Goal: Information Seeking & Learning: Learn about a topic

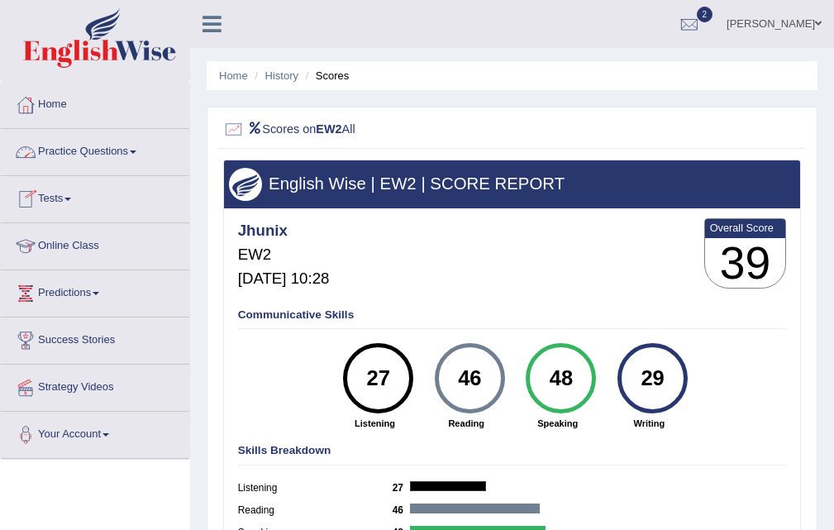
click at [136, 151] on span at bounding box center [133, 152] width 7 height 3
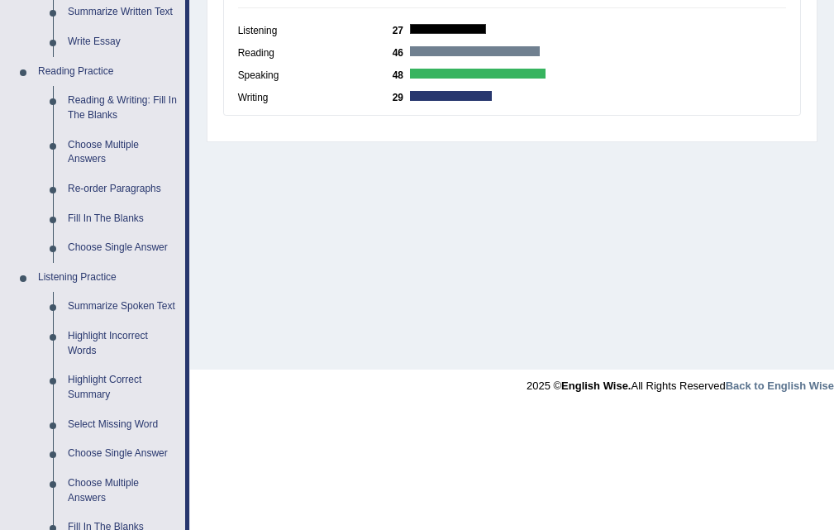
scroll to position [375, 0]
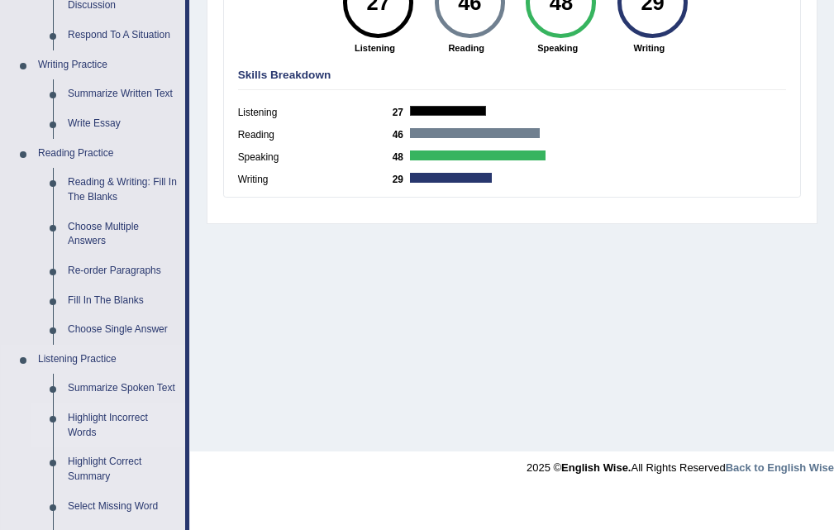
click at [117, 415] on link "Highlight Incorrect Words" at bounding box center [122, 426] width 125 height 44
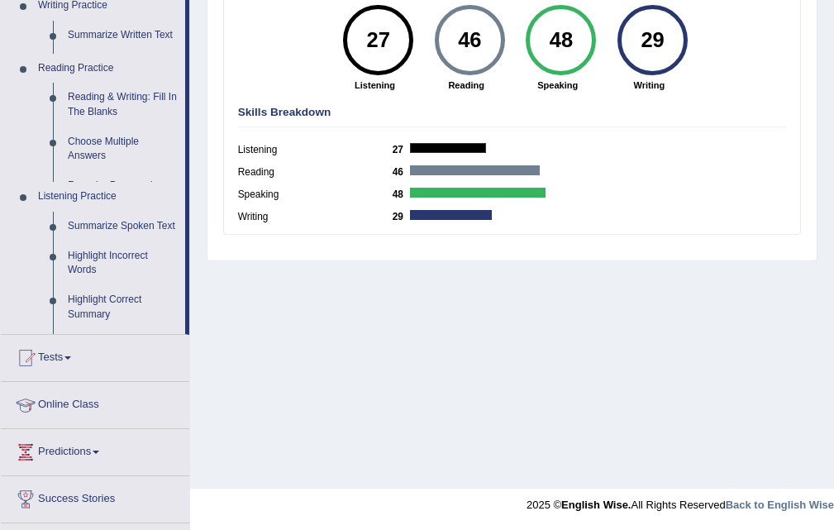
scroll to position [303, 0]
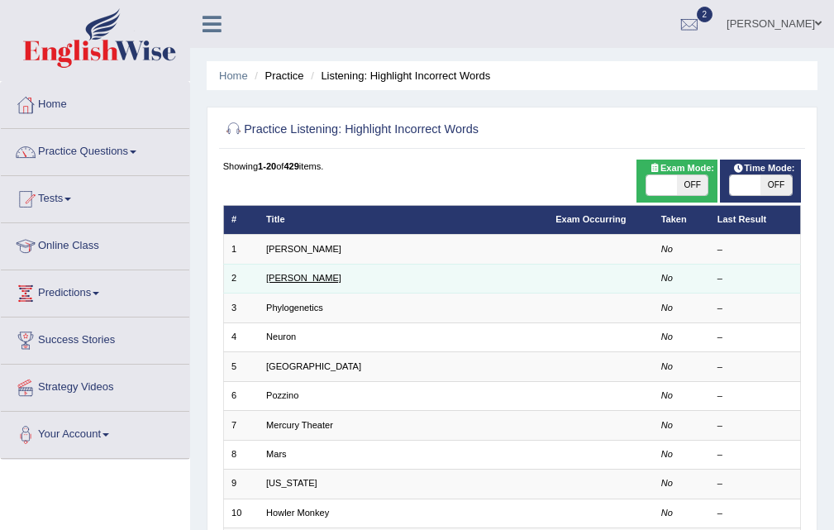
click at [280, 280] on link "Kathleen" at bounding box center [303, 278] width 75 height 10
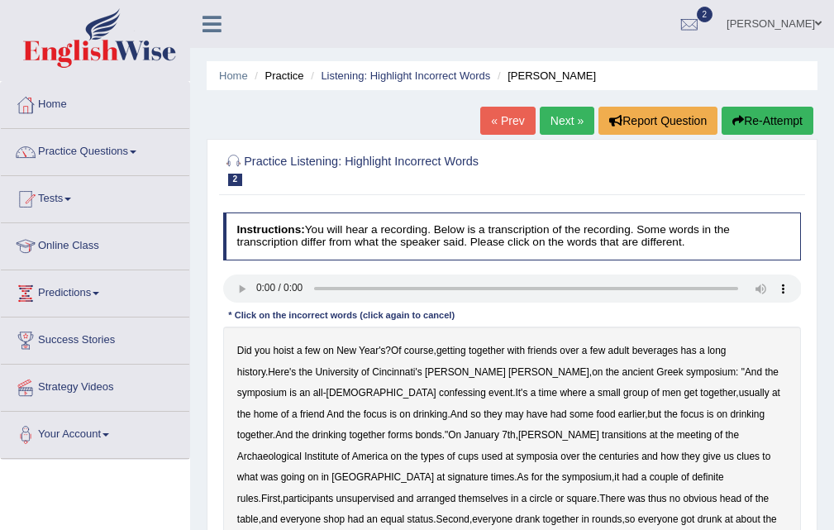
click at [439, 395] on b "confessing" at bounding box center [462, 393] width 47 height 12
drag, startPoint x: 833, startPoint y: 270, endPoint x: 844, endPoint y: 346, distance: 76.8
click at [834, 349] on html "Toggle navigation Home Practice Questions Speaking Practice Read Aloud Repeat S…" at bounding box center [417, 265] width 834 height 530
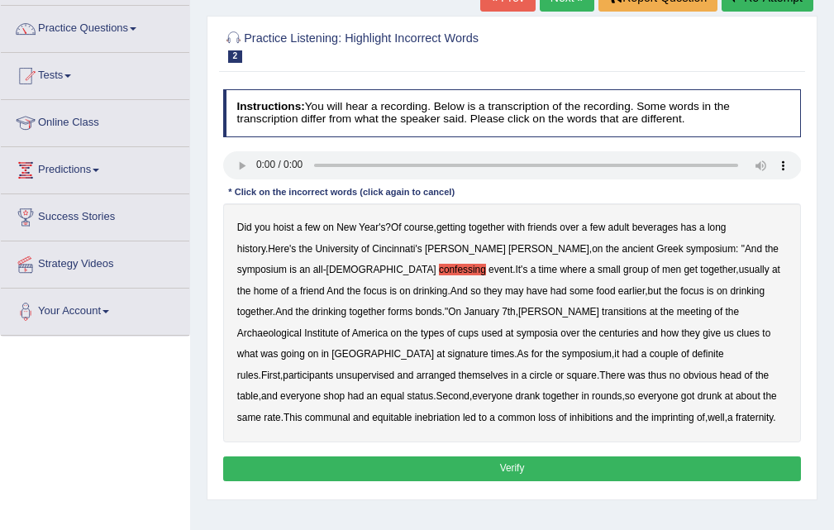
drag, startPoint x: 659, startPoint y: 334, endPoint x: 716, endPoint y: 339, distance: 57.3
click at [489, 348] on b "signature" at bounding box center [468, 354] width 41 height 12
click at [394, 370] on b "unsupervised" at bounding box center [365, 376] width 59 height 12
click at [652, 421] on b "imprinting" at bounding box center [673, 418] width 43 height 12
click at [471, 464] on button "Verify" at bounding box center [512, 468] width 579 height 24
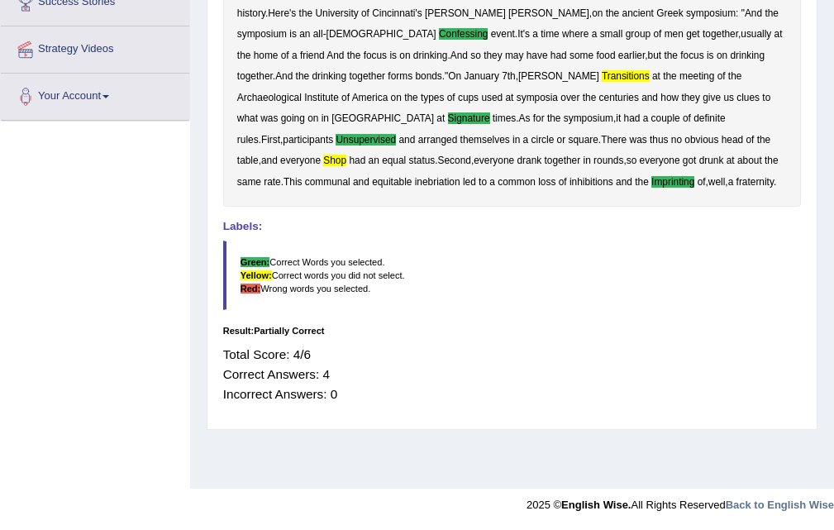
scroll to position [0, 0]
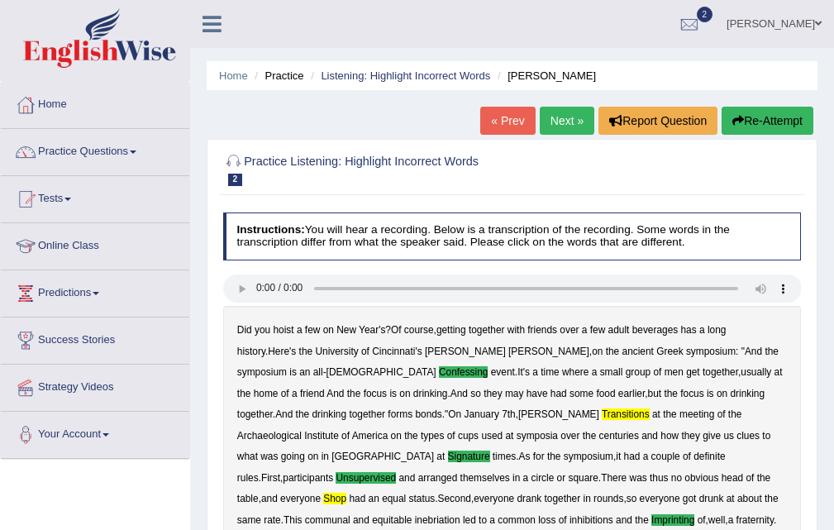
click at [557, 127] on link "Next »" at bounding box center [567, 121] width 55 height 28
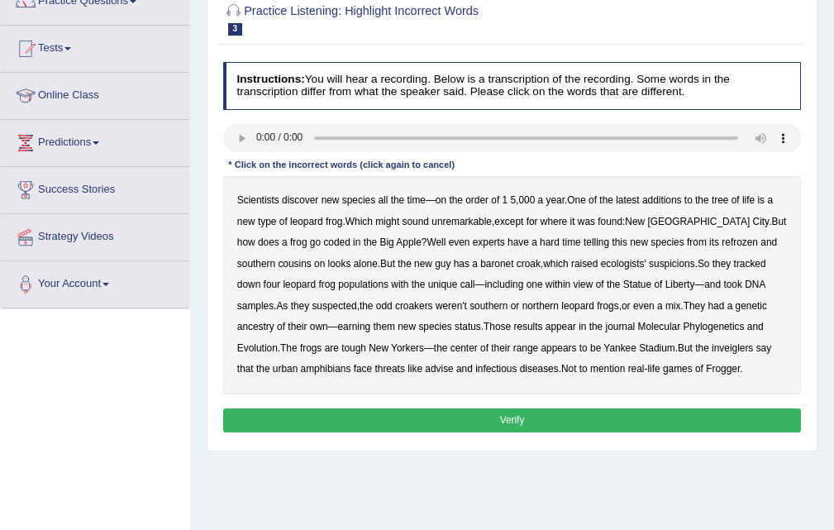
scroll to position [159, 0]
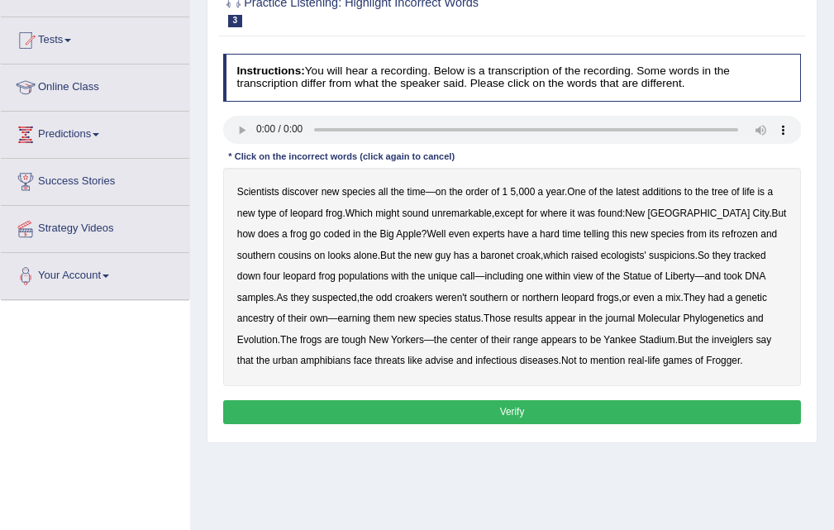
click at [581, 213] on div "Scientists discover new species all the time — on the order of 1 5 , 000 a year…" at bounding box center [512, 277] width 579 height 218
click at [586, 213] on b "was" at bounding box center [586, 214] width 17 height 12
click at [581, 212] on div "Scientists discover new species all the time — on the order of 1 5 , 000 a year…" at bounding box center [512, 277] width 579 height 218
click at [609, 215] on b "found" at bounding box center [610, 214] width 25 height 12
click at [594, 217] on b "was" at bounding box center [586, 214] width 17 height 12
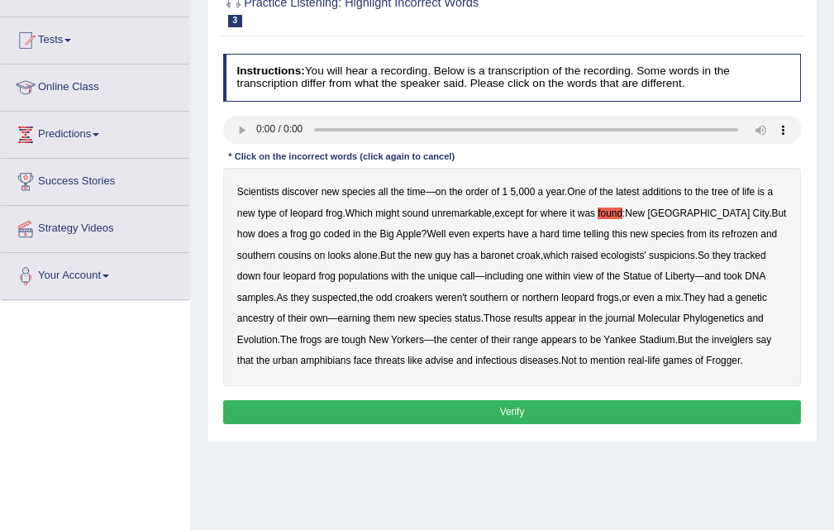
click at [605, 213] on b "found" at bounding box center [610, 214] width 25 height 12
click at [480, 258] on b "baronet" at bounding box center [496, 256] width 33 height 12
drag, startPoint x: 355, startPoint y: 315, endPoint x: 380, endPoint y: 315, distance: 25.6
click at [371, 315] on div "Scientists discover new species all the time — on the order of 1 5 , 000 a year…" at bounding box center [512, 277] width 579 height 218
click at [712, 334] on b "inveiglers" at bounding box center [732, 340] width 41 height 12
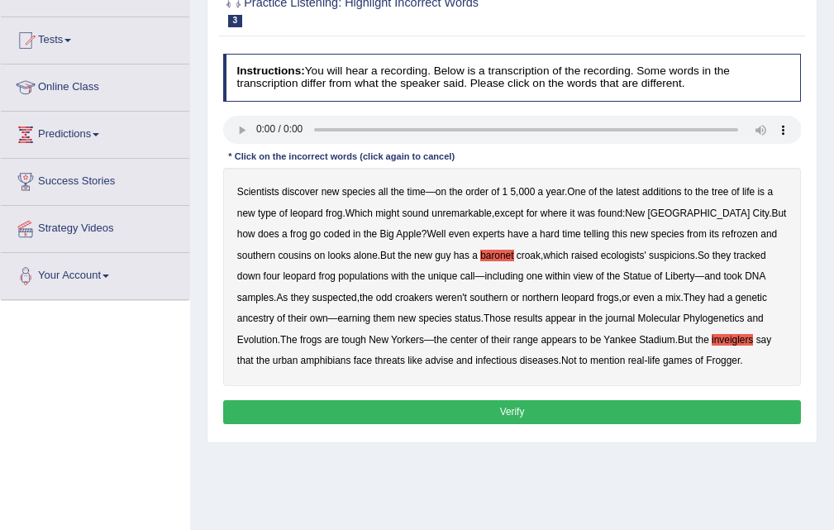
click at [581, 216] on div "Scientists discover new species all the time — on the order of 1 5 , 000 a year…" at bounding box center [512, 277] width 579 height 218
click at [576, 208] on b "it" at bounding box center [573, 214] width 5 height 12
click at [535, 419] on button "Verify" at bounding box center [512, 412] width 579 height 24
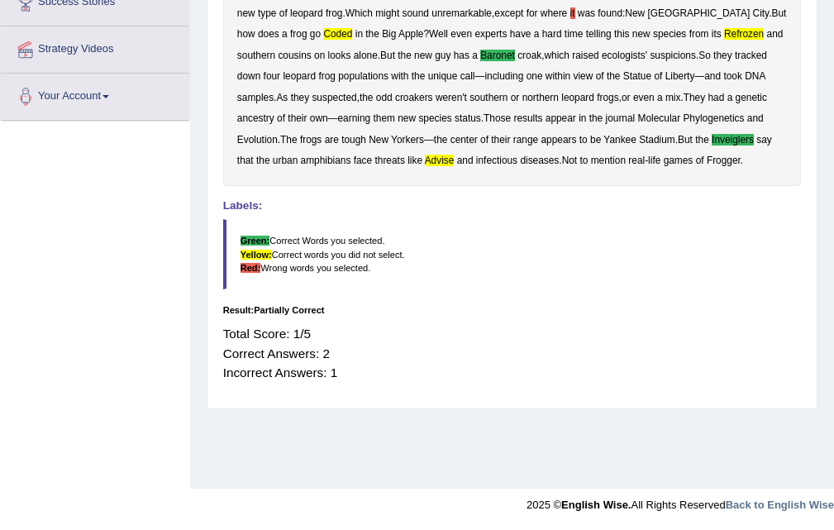
scroll to position [0, 0]
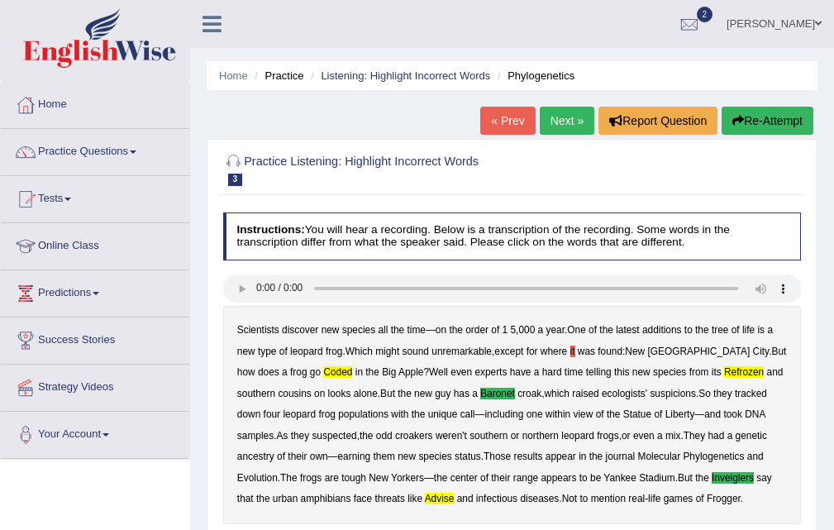
click at [566, 112] on link "Next »" at bounding box center [567, 121] width 55 height 28
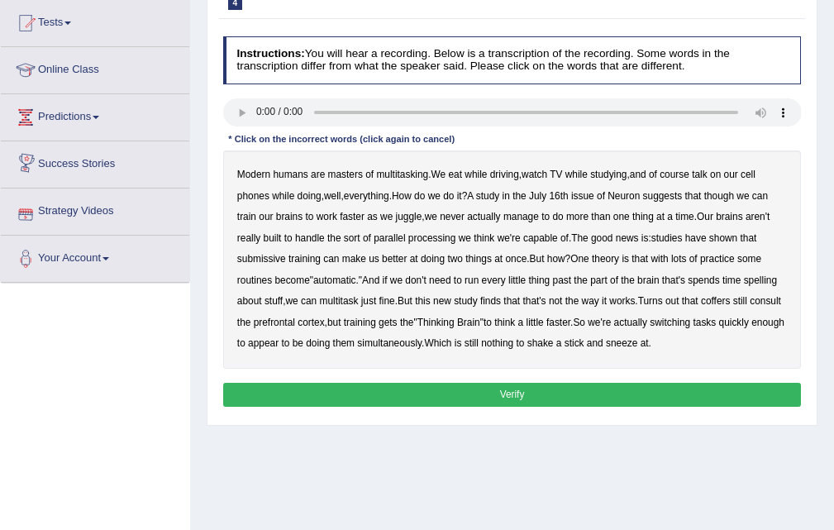
scroll to position [213, 0]
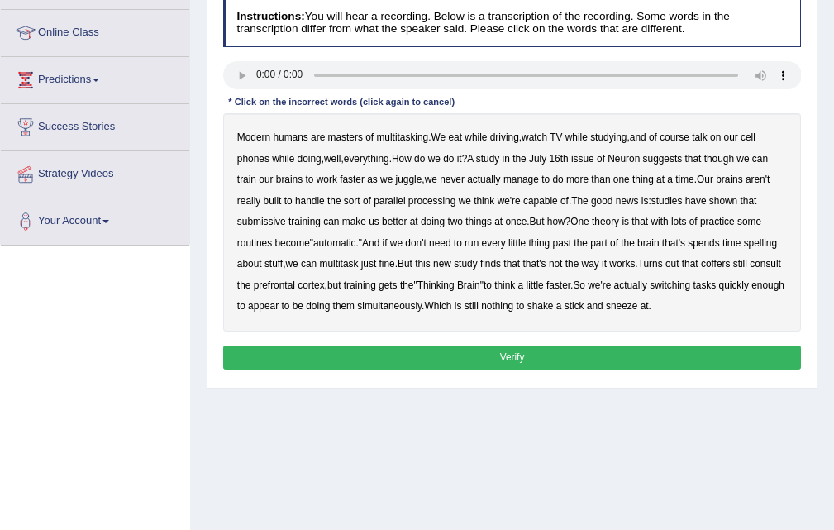
click at [702, 138] on b "talk" at bounding box center [700, 137] width 16 height 12
click at [708, 141] on b "talk" at bounding box center [700, 137] width 16 height 12
click at [683, 135] on b "course" at bounding box center [675, 137] width 30 height 12
drag, startPoint x: 665, startPoint y: 132, endPoint x: 677, endPoint y: 124, distance: 14.9
click at [667, 130] on div "Modern humans are masters of multitasking . We eat while driving , watch TV whi…" at bounding box center [512, 222] width 579 height 218
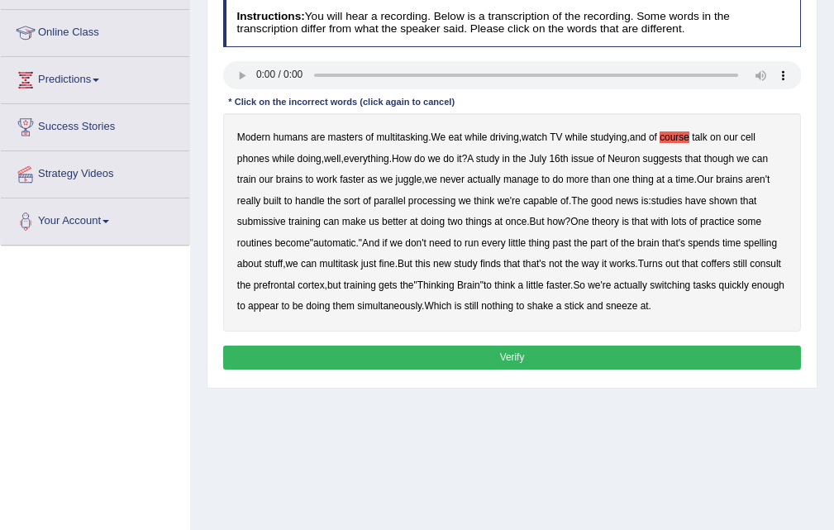
click at [673, 124] on div "Modern humans are masters of multitasking . We eat while driving , watch TV whi…" at bounding box center [512, 222] width 579 height 218
click at [673, 137] on b "course" at bounding box center [675, 137] width 30 height 12
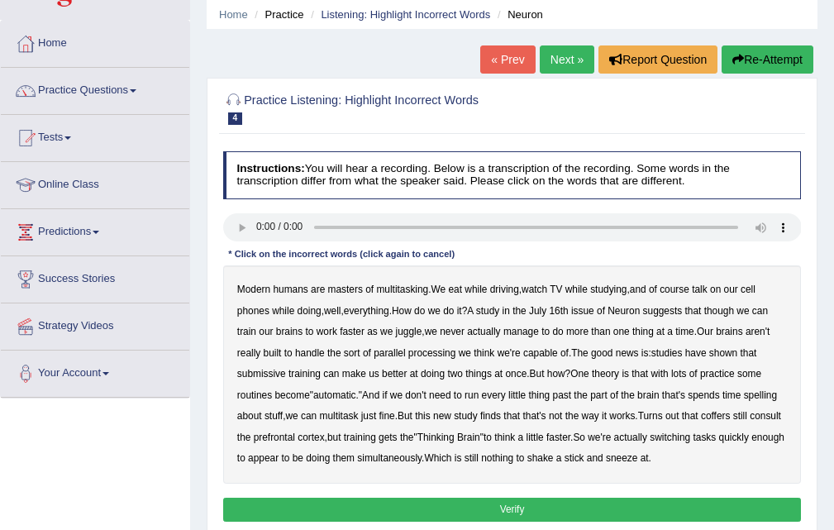
scroll to position [0, 0]
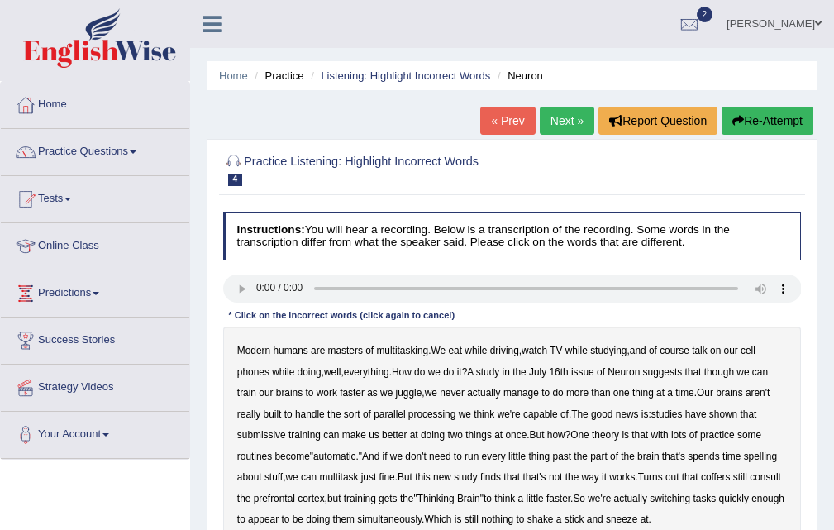
click at [745, 121] on button "Re-Attempt" at bounding box center [768, 121] width 92 height 28
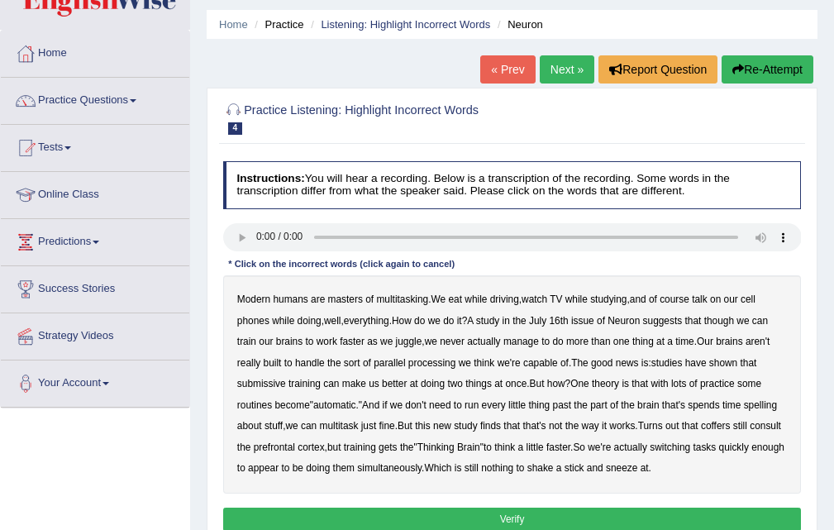
scroll to position [235, 0]
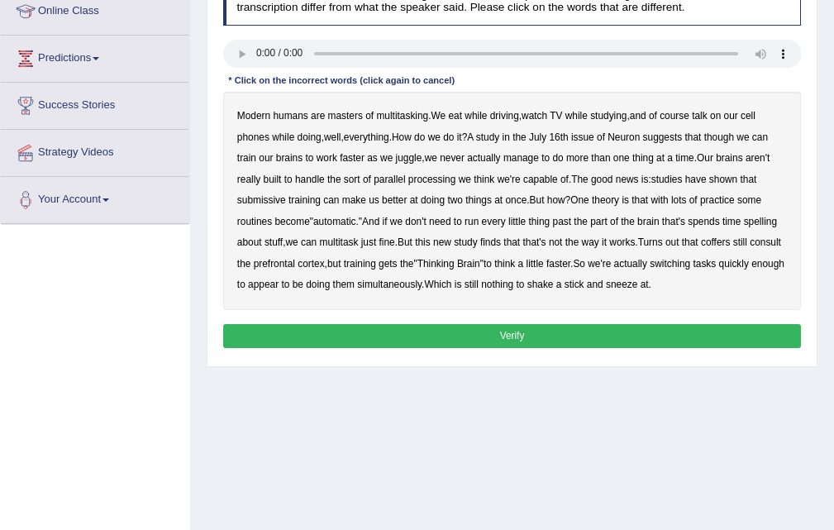
click at [386, 136] on b "everything" at bounding box center [366, 137] width 45 height 12
click at [256, 204] on b "submissive" at bounding box center [261, 200] width 49 height 12
click at [777, 223] on b "spelling" at bounding box center [760, 222] width 33 height 12
click at [720, 246] on b "coffers" at bounding box center [715, 243] width 29 height 12
click at [449, 327] on button "Verify" at bounding box center [512, 336] width 579 height 24
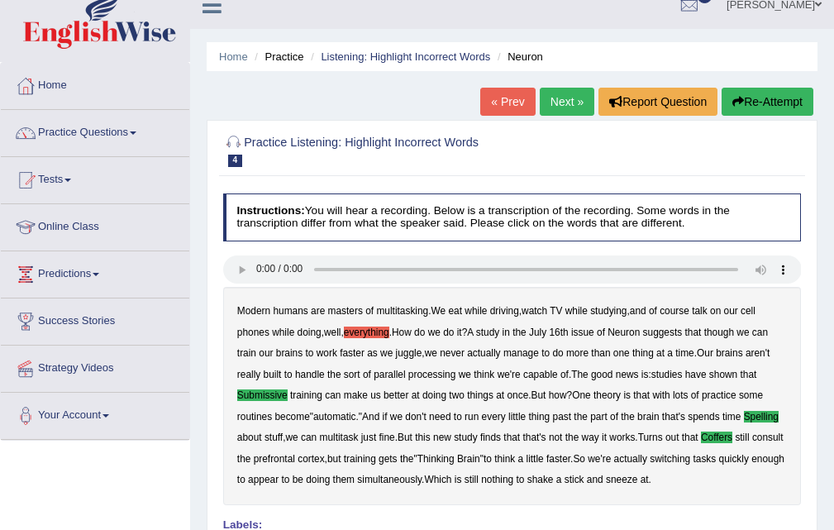
scroll to position [0, 0]
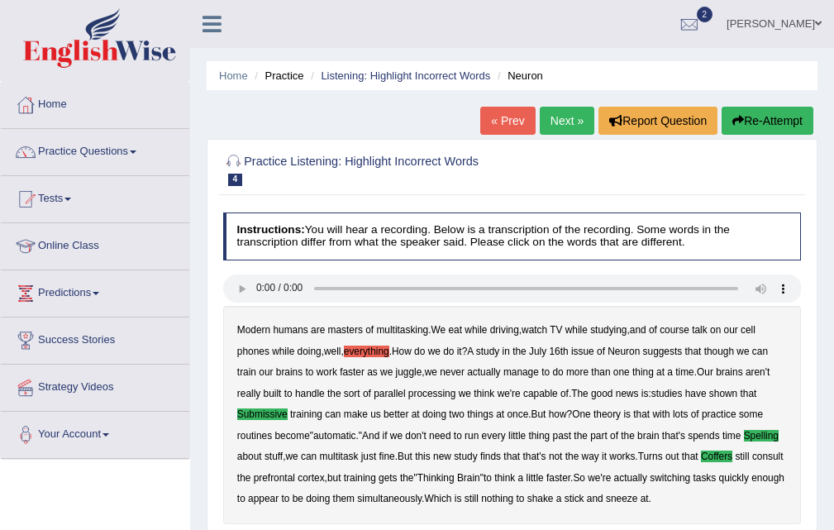
click at [564, 126] on link "Next »" at bounding box center [567, 121] width 55 height 28
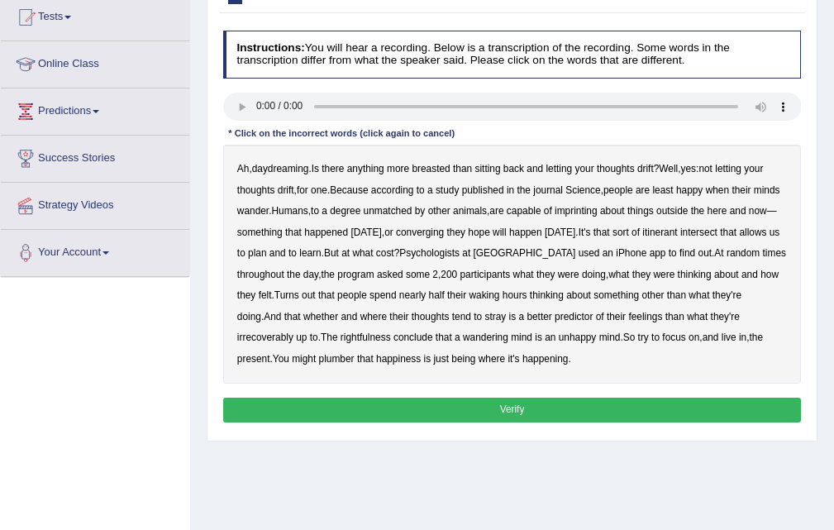
scroll to position [192, 0]
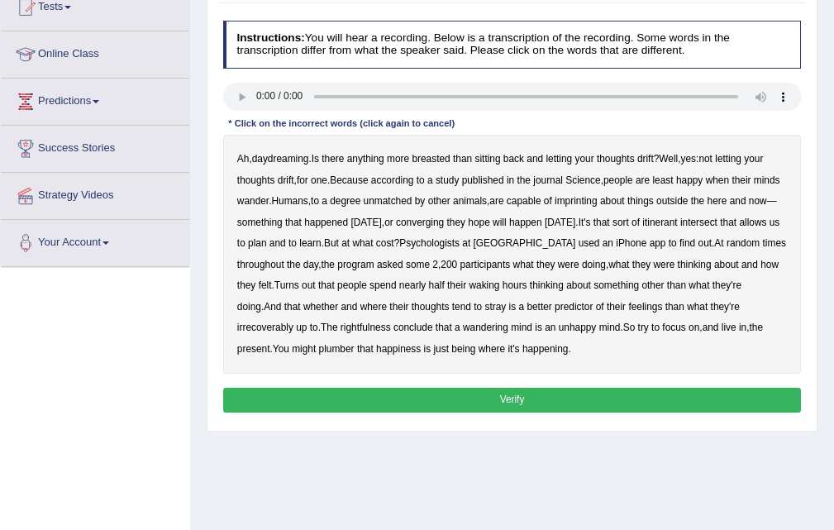
click at [449, 160] on b "breasted" at bounding box center [431, 159] width 38 height 12
click at [284, 183] on b "drift" at bounding box center [286, 180] width 17 height 12
drag, startPoint x: 300, startPoint y: 181, endPoint x: 380, endPoint y: 182, distance: 79.4
click at [308, 180] on b "for" at bounding box center [303, 180] width 12 height 12
click at [598, 203] on b "imprinting" at bounding box center [576, 201] width 43 height 12
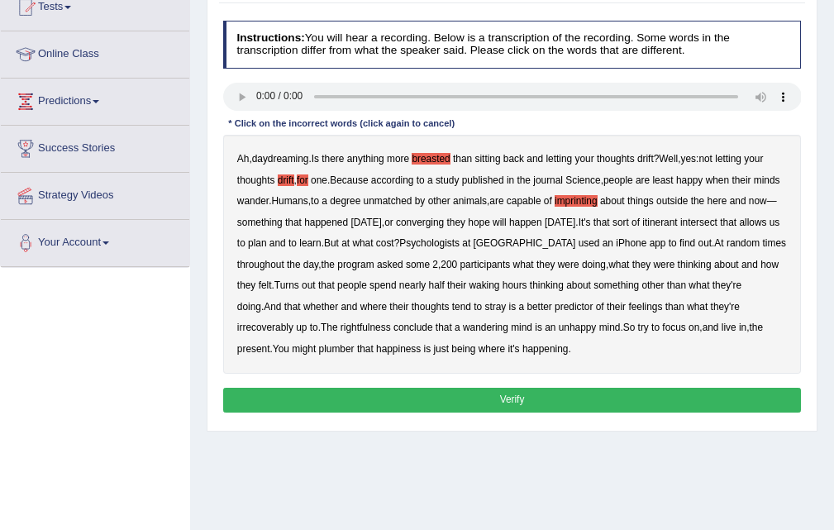
click at [444, 224] on b "converging" at bounding box center [420, 223] width 48 height 12
click at [251, 318] on div "Ah , daydreaming . Is there anything more breasted than sitting back and lettin…" at bounding box center [512, 254] width 579 height 239
click at [257, 323] on b "irrecoverably" at bounding box center [265, 328] width 56 height 12
drag, startPoint x: 380, startPoint y: 325, endPoint x: 390, endPoint y: 324, distance: 10.0
click at [381, 325] on b "rightfulness" at bounding box center [366, 328] width 50 height 12
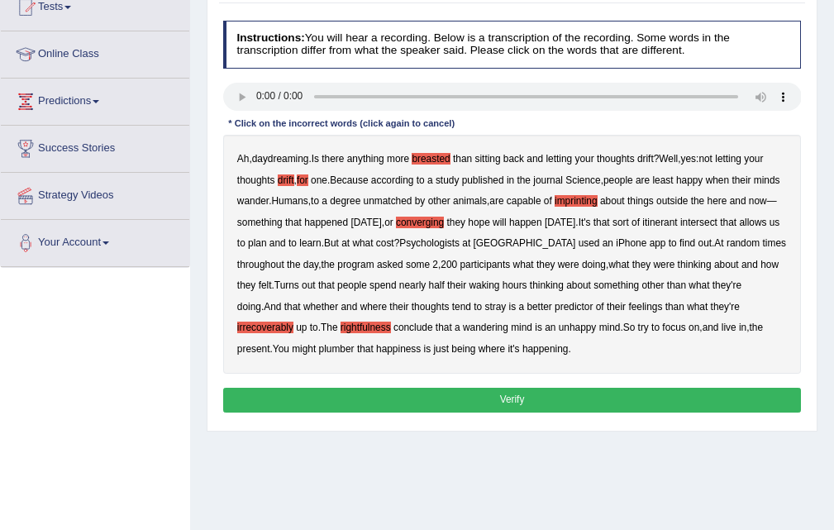
click at [342, 348] on b "plumber" at bounding box center [337, 349] width 36 height 12
drag, startPoint x: 505, startPoint y: 400, endPoint x: 516, endPoint y: 398, distance: 11.0
click at [507, 400] on button "Verify" at bounding box center [512, 400] width 579 height 24
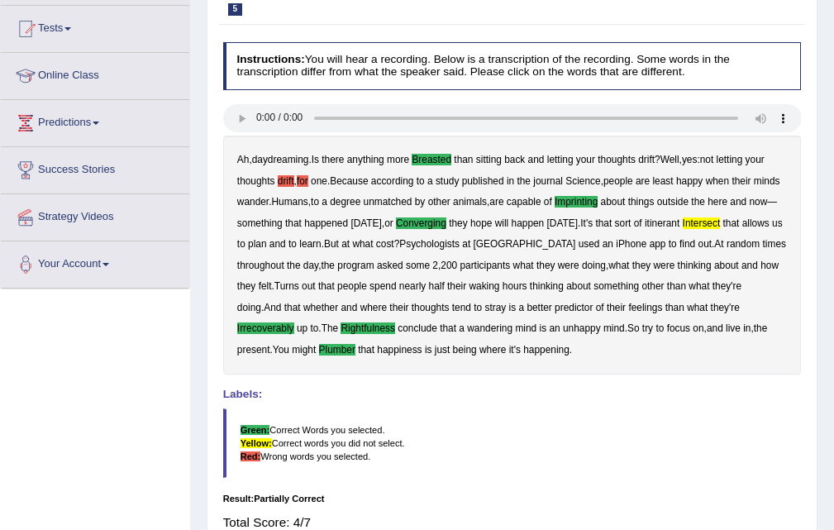
scroll to position [0, 0]
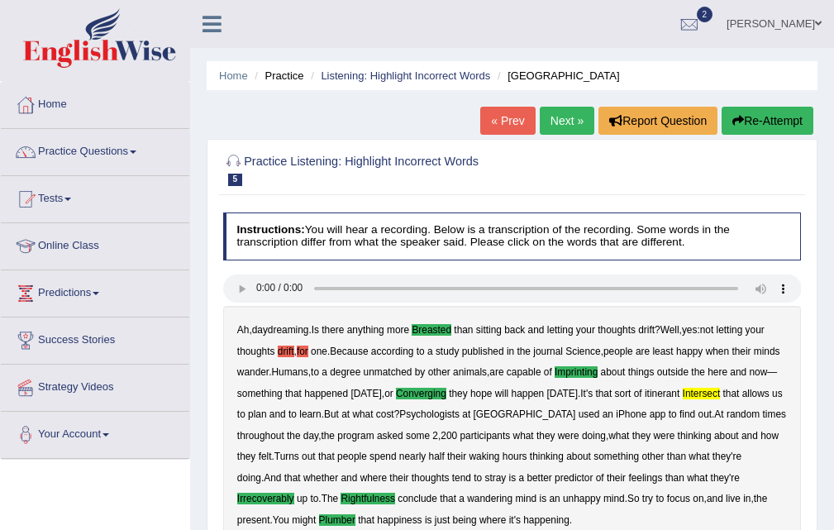
click at [555, 127] on link "Next »" at bounding box center [567, 121] width 55 height 28
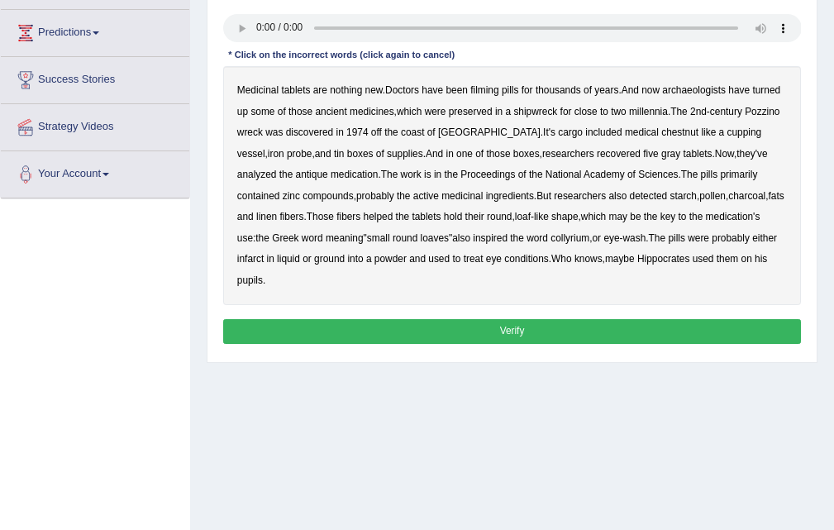
scroll to position [174, 0]
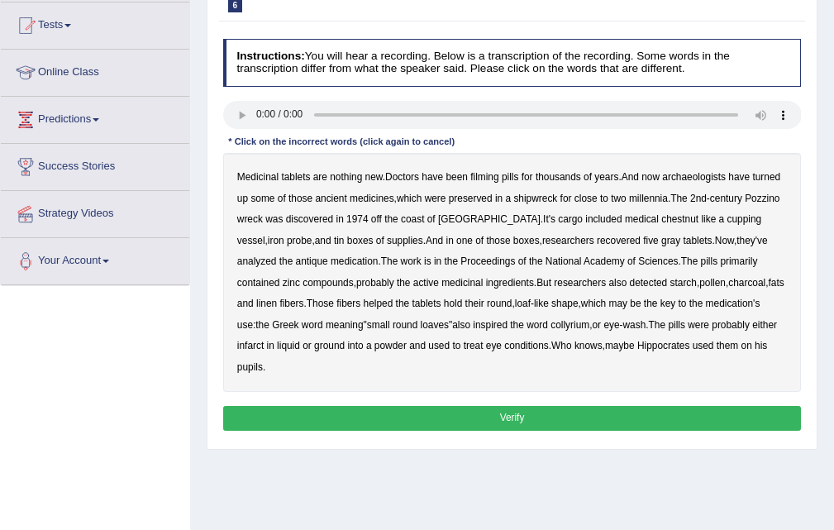
click at [483, 175] on b "filming" at bounding box center [485, 177] width 28 height 12
click at [662, 222] on b "chestnut" at bounding box center [680, 219] width 37 height 12
click at [264, 340] on b "infarct" at bounding box center [250, 346] width 26 height 12
click at [519, 406] on button "Verify" at bounding box center [512, 418] width 579 height 24
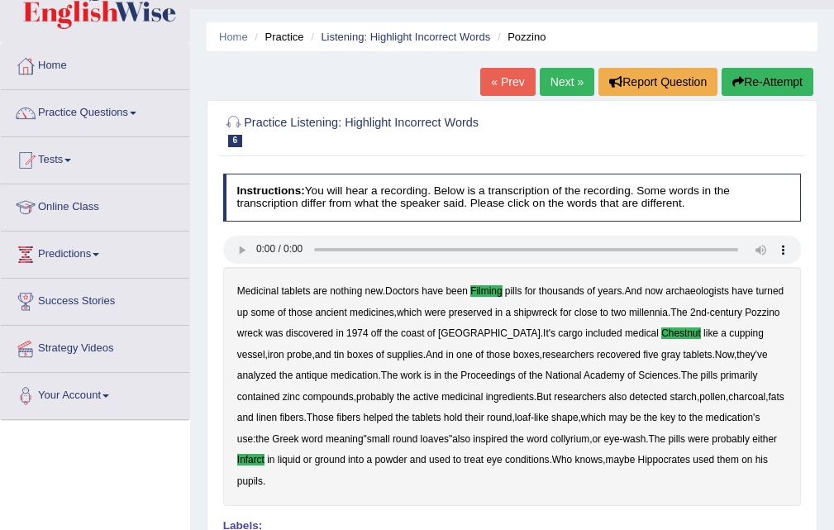
scroll to position [0, 0]
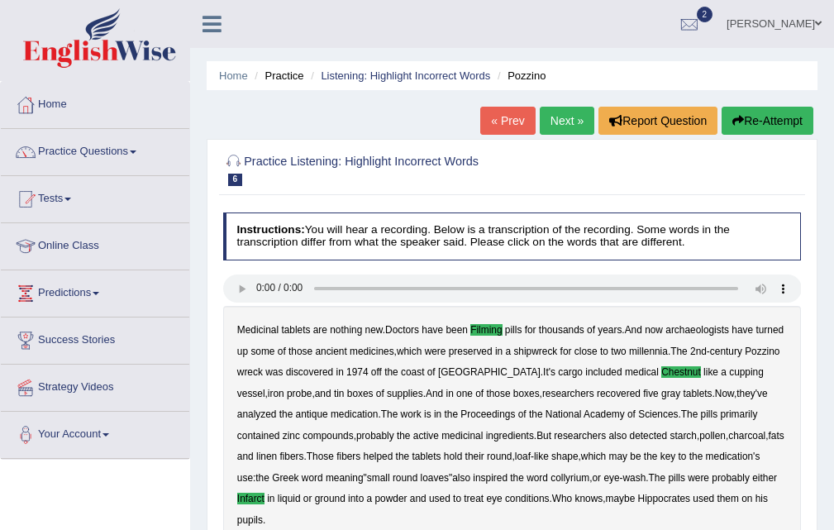
click at [557, 131] on link "Next »" at bounding box center [567, 121] width 55 height 28
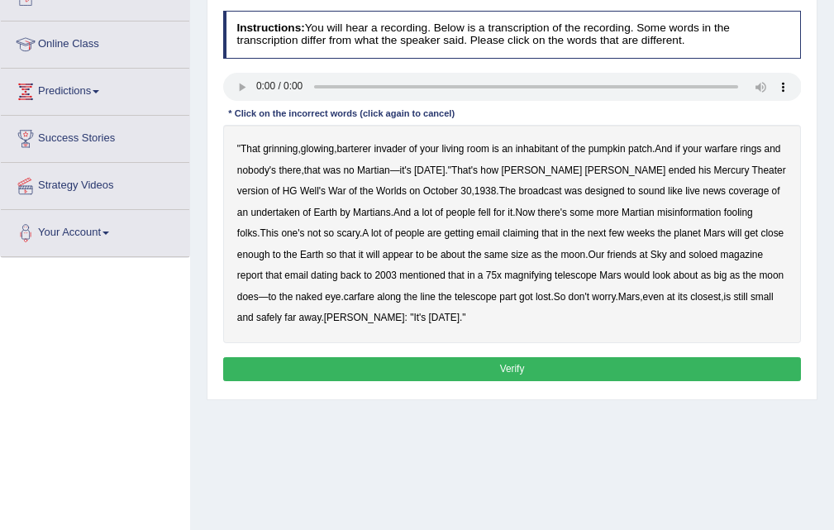
scroll to position [221, 0]
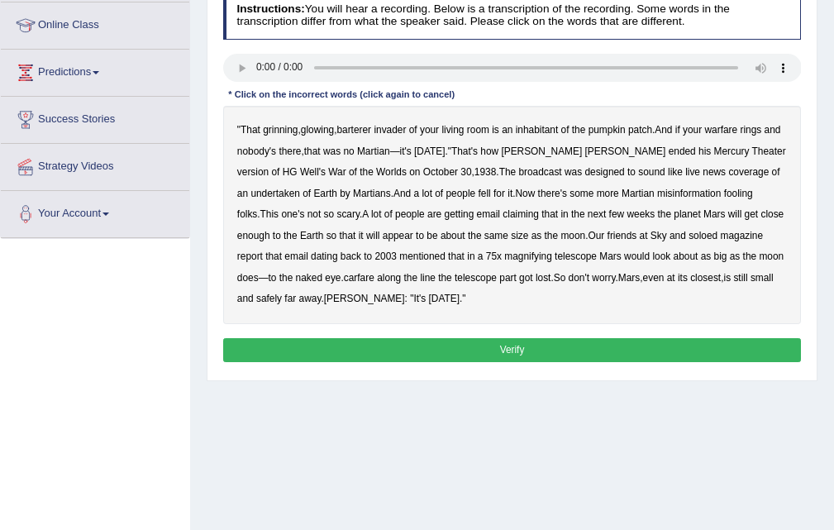
click at [356, 126] on b "barterer" at bounding box center [354, 130] width 35 height 12
click at [715, 128] on b "warfare" at bounding box center [721, 130] width 33 height 12
click at [275, 189] on b "undertaken" at bounding box center [276, 194] width 50 height 12
click at [715, 235] on b "soloed" at bounding box center [703, 236] width 29 height 12
click at [364, 281] on b "carfare" at bounding box center [359, 278] width 31 height 12
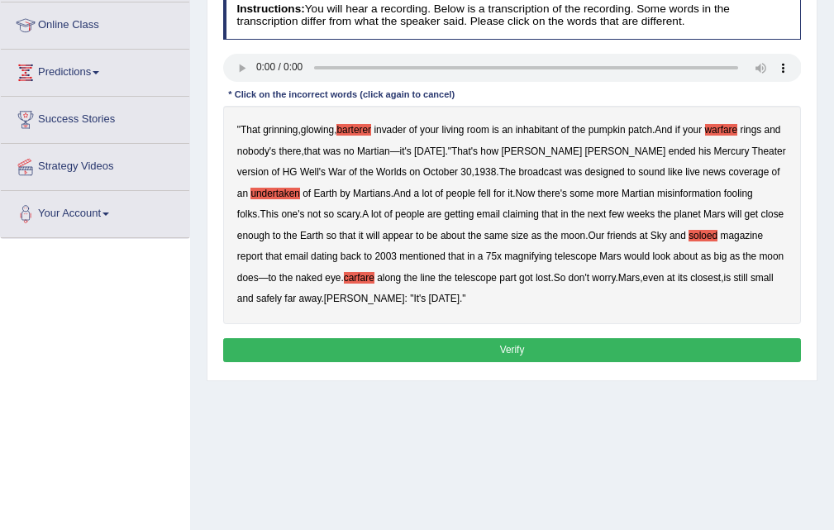
click at [465, 348] on button "Verify" at bounding box center [512, 350] width 579 height 24
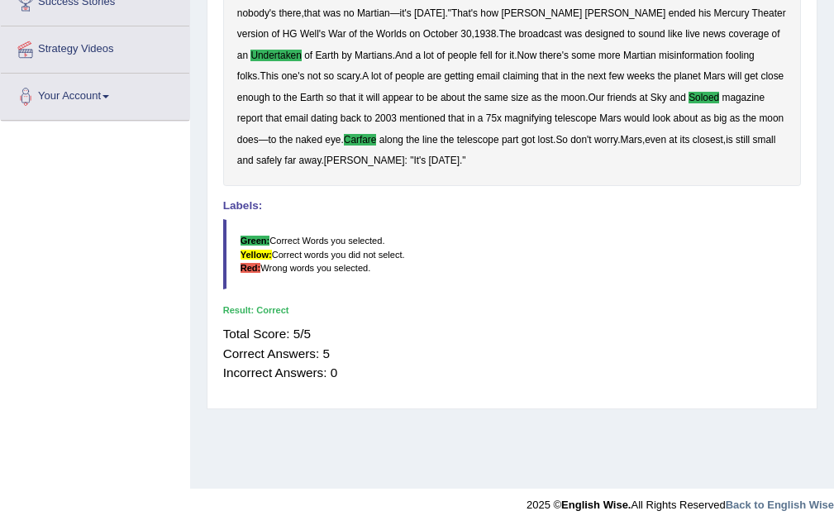
scroll to position [0, 0]
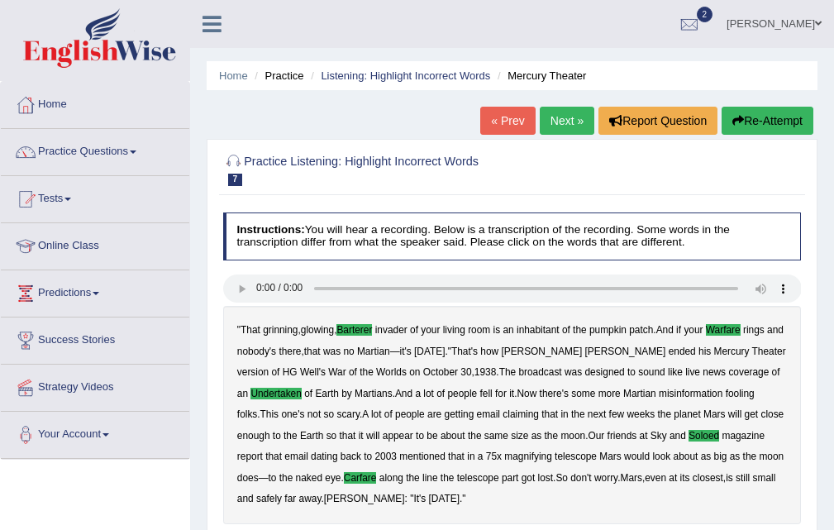
click at [573, 122] on link "Next »" at bounding box center [567, 121] width 55 height 28
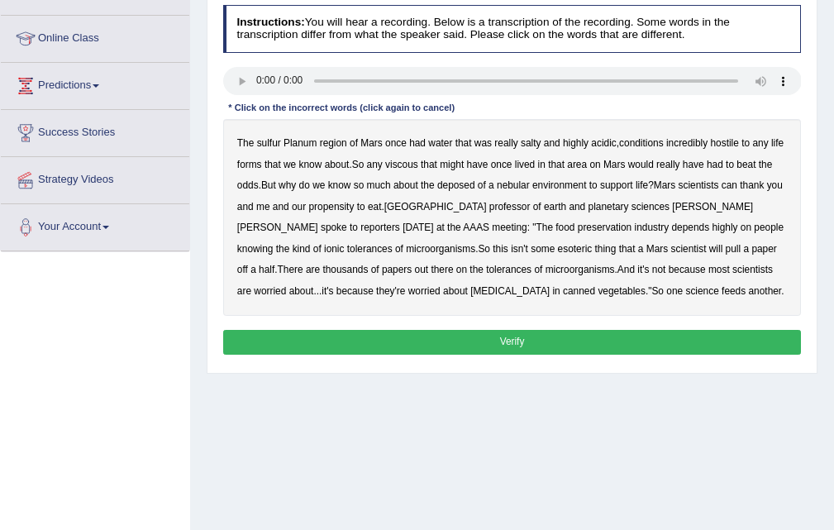
scroll to position [227, 0]
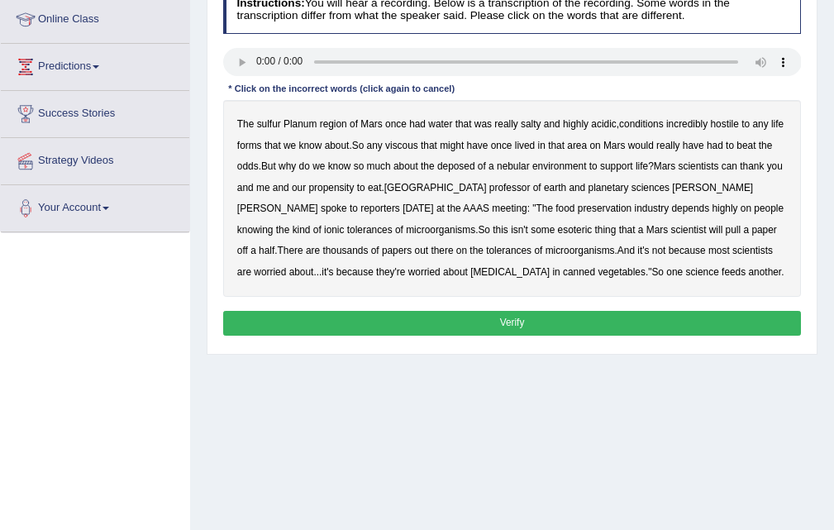
click at [270, 126] on b "sulfur" at bounding box center [269, 124] width 24 height 12
click at [416, 144] on b "viscous" at bounding box center [401, 146] width 33 height 12
click at [454, 166] on b "deposed" at bounding box center [456, 166] width 38 height 12
click at [275, 245] on b "half" at bounding box center [267, 251] width 16 height 12
click at [374, 266] on b "because" at bounding box center [355, 272] width 37 height 12
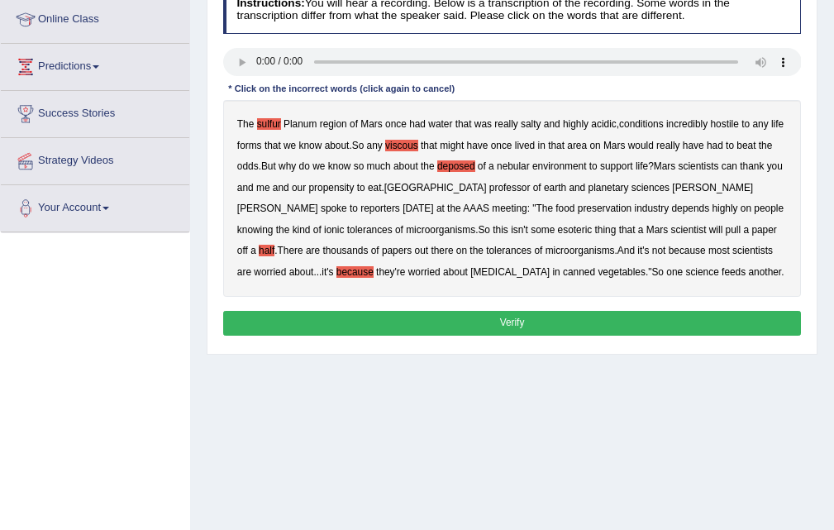
click at [374, 266] on b "because" at bounding box center [355, 272] width 37 height 12
click at [490, 322] on button "Verify" at bounding box center [512, 323] width 579 height 24
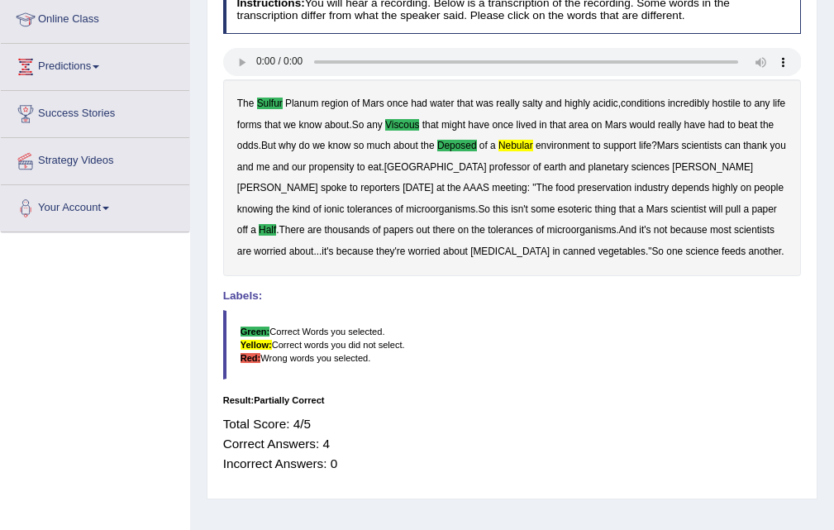
scroll to position [0, 0]
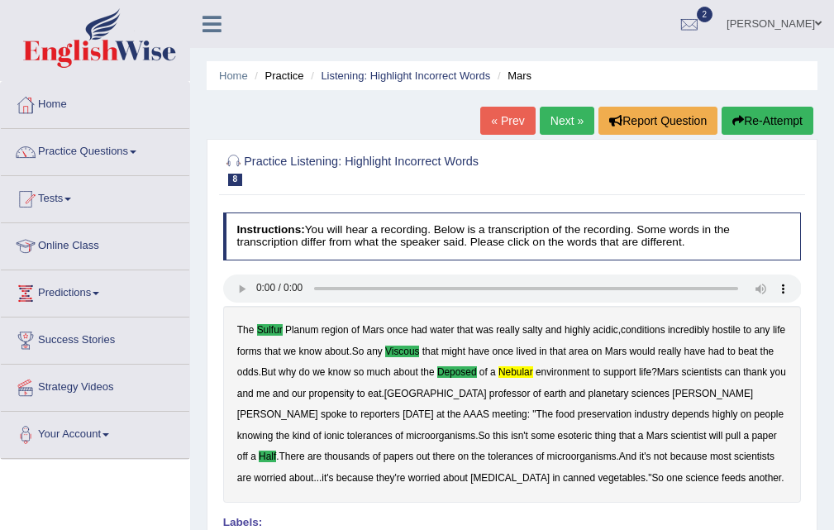
click at [568, 129] on link "Next »" at bounding box center [567, 121] width 55 height 28
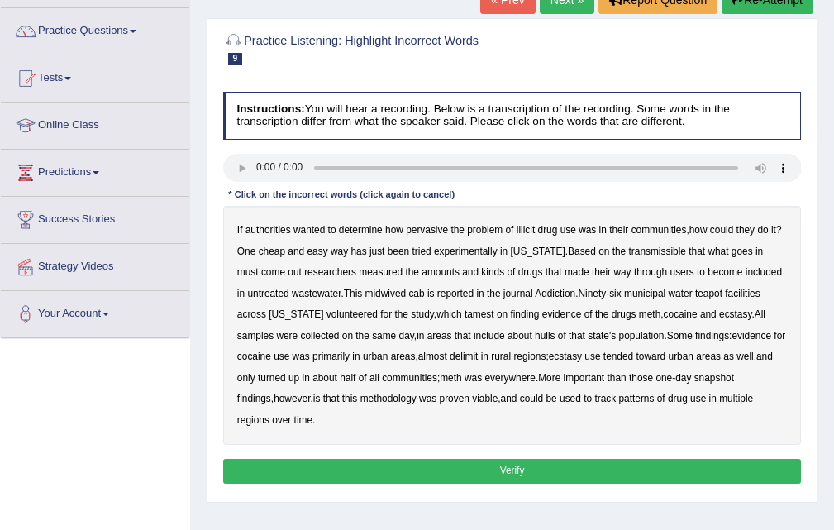
scroll to position [133, 0]
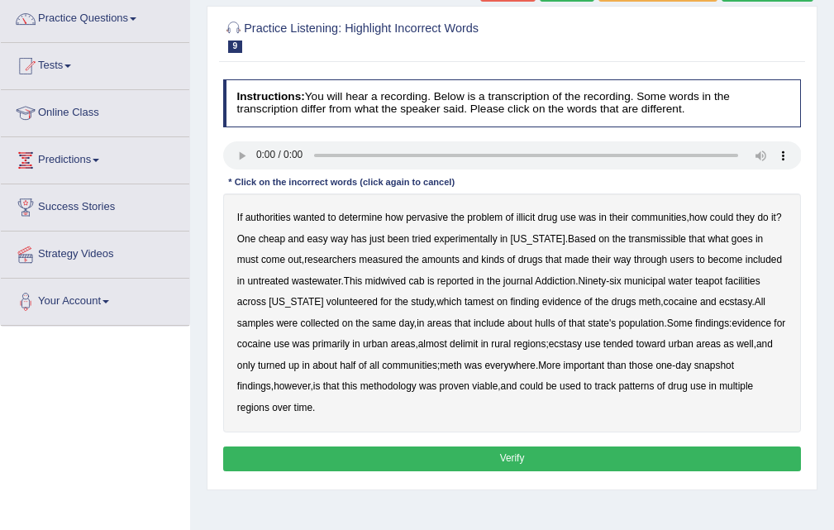
drag, startPoint x: 623, startPoint y: 237, endPoint x: 686, endPoint y: 235, distance: 63.7
click at [629, 237] on b "transmissible" at bounding box center [657, 239] width 57 height 12
click at [381, 284] on b "midwived" at bounding box center [386, 281] width 41 height 12
click at [465, 302] on b "tamest" at bounding box center [480, 302] width 30 height 12
click at [471, 345] on b "delimit" at bounding box center [464, 344] width 28 height 12
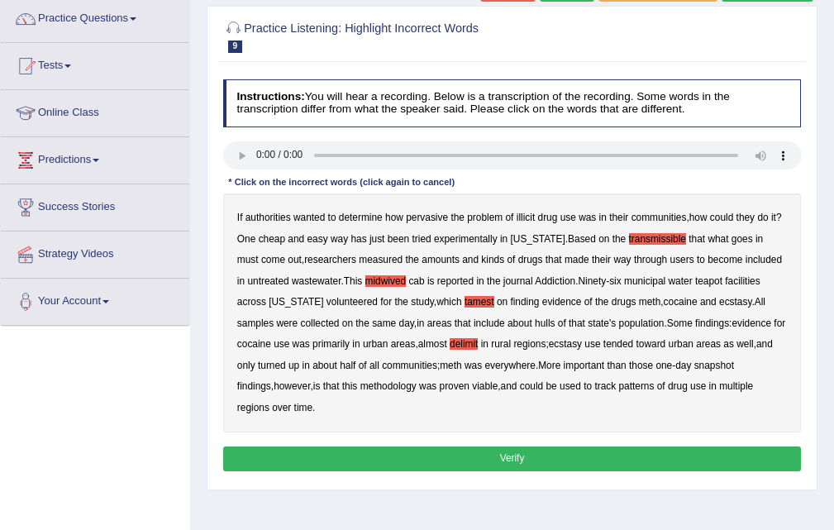
click at [427, 464] on button "Verify" at bounding box center [512, 459] width 579 height 24
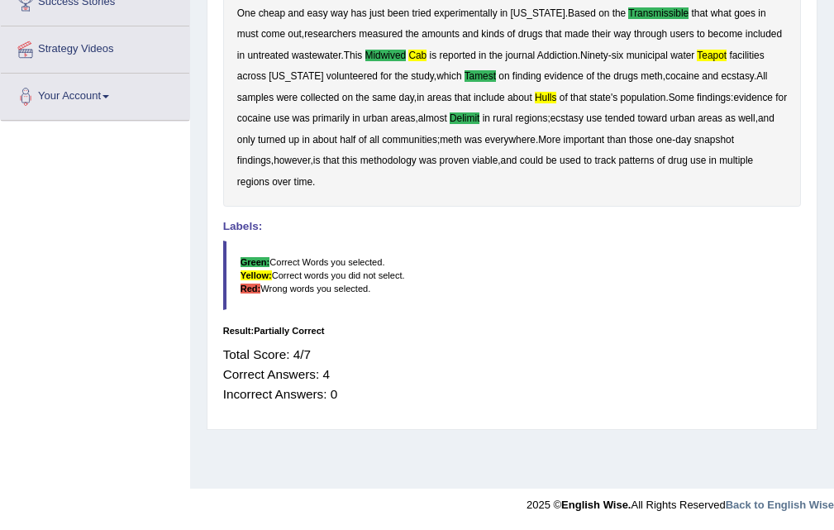
scroll to position [0, 0]
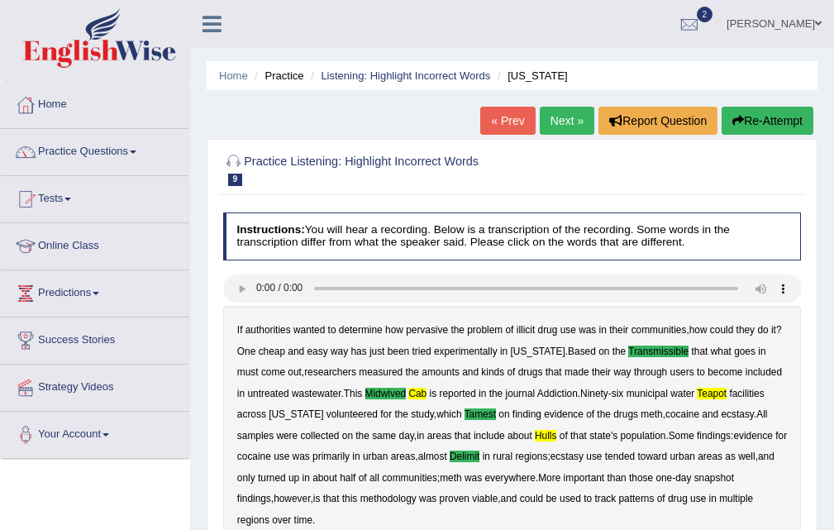
click at [541, 122] on link "Next »" at bounding box center [567, 121] width 55 height 28
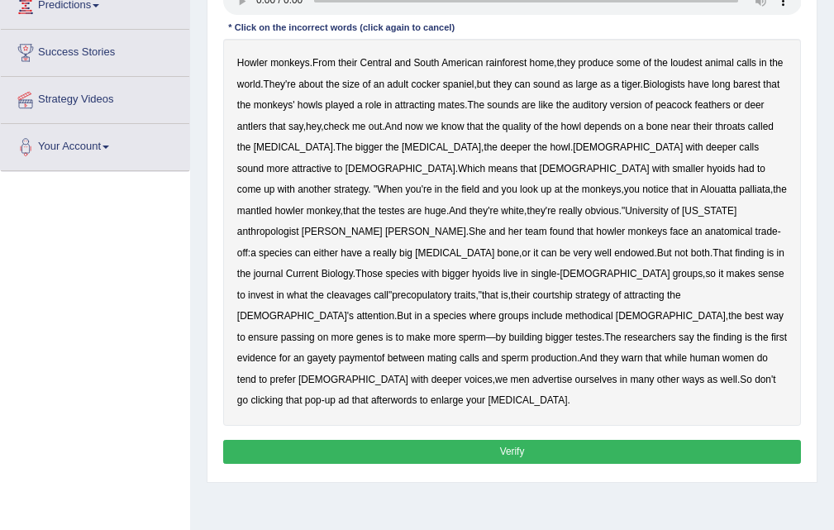
scroll to position [260, 0]
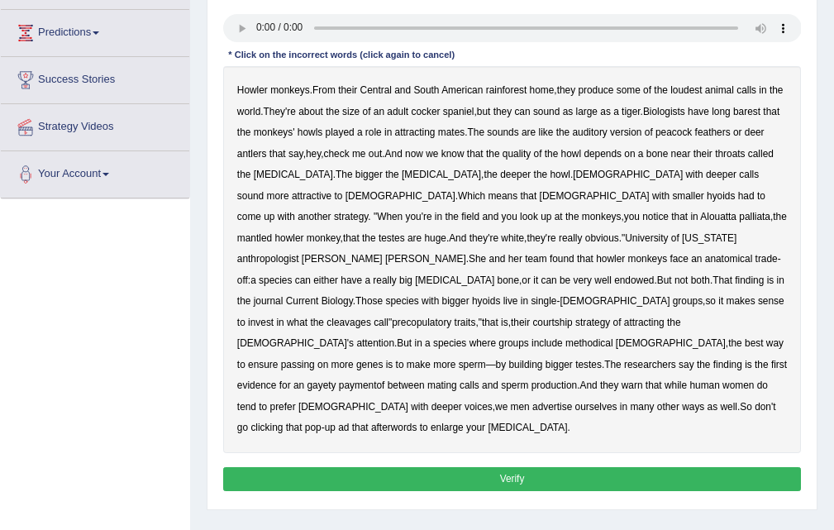
click at [761, 116] on b "barest" at bounding box center [747, 112] width 27 height 12
click at [261, 158] on b "antlers" at bounding box center [252, 154] width 30 height 12
click at [342, 317] on b "cleavages" at bounding box center [349, 323] width 45 height 12
click at [654, 313] on div "Howler monkeys . From their Central and South American rainforest home , they p…" at bounding box center [512, 259] width 579 height 387
click at [337, 380] on b "gayety" at bounding box center [322, 386] width 29 height 12
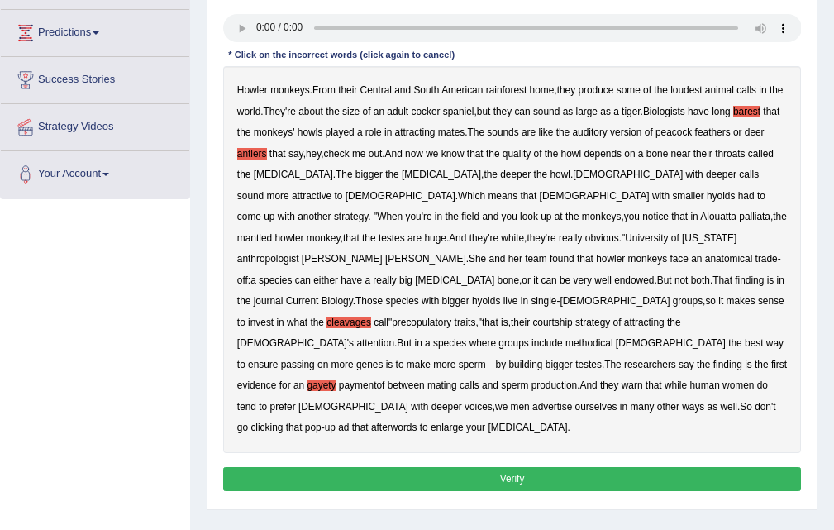
drag, startPoint x: 650, startPoint y: 346, endPoint x: 667, endPoint y: 344, distance: 16.6
click at [385, 380] on b "paymentof" at bounding box center [362, 386] width 46 height 12
click at [496, 467] on button "Verify" at bounding box center [512, 479] width 579 height 24
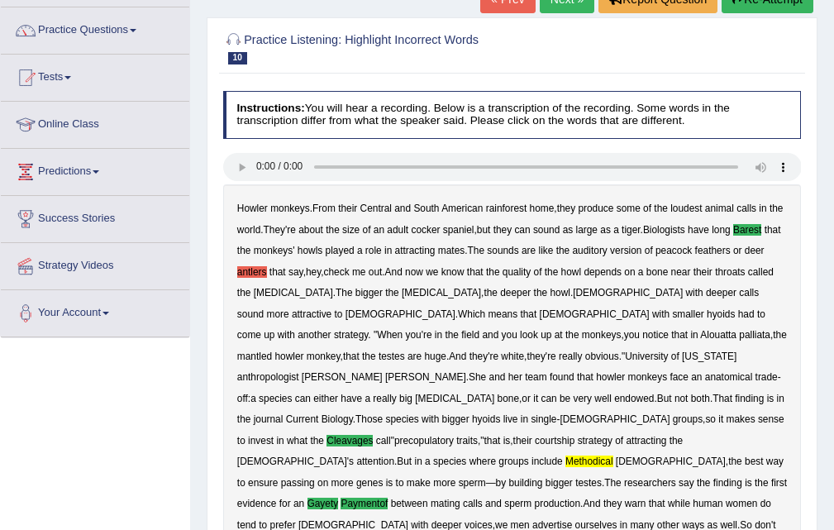
scroll to position [0, 0]
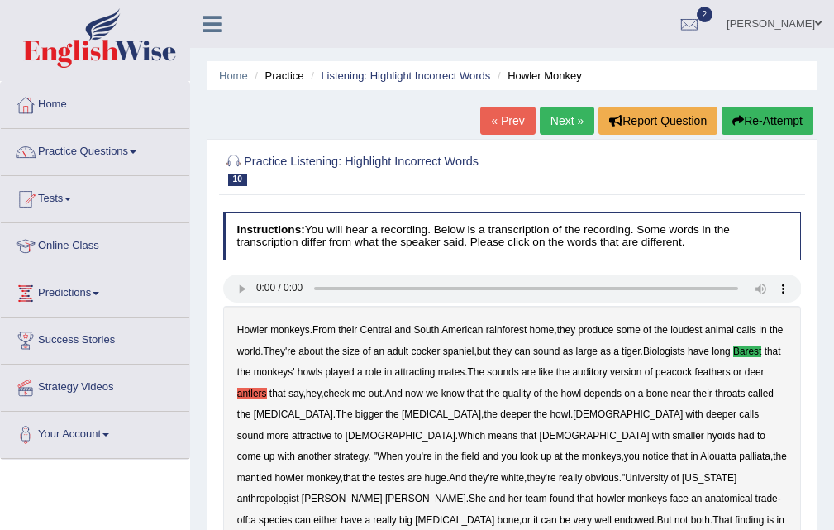
click at [571, 124] on link "Next »" at bounding box center [567, 121] width 55 height 28
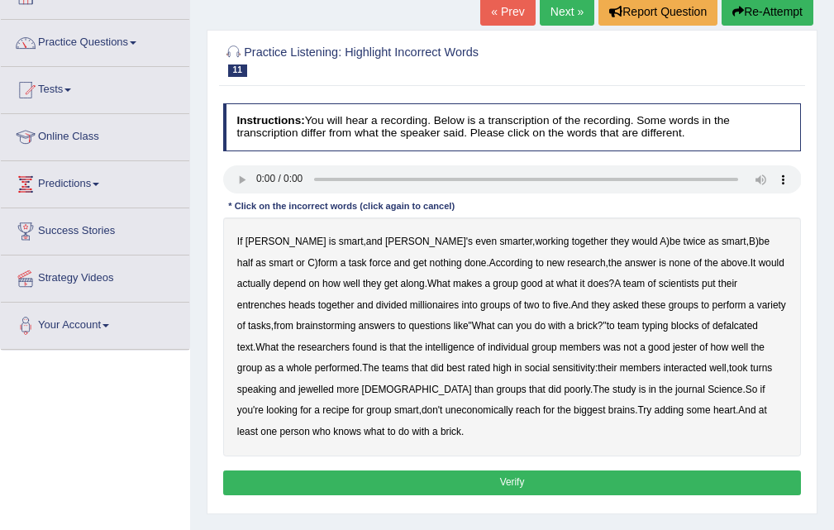
scroll to position [136, 0]
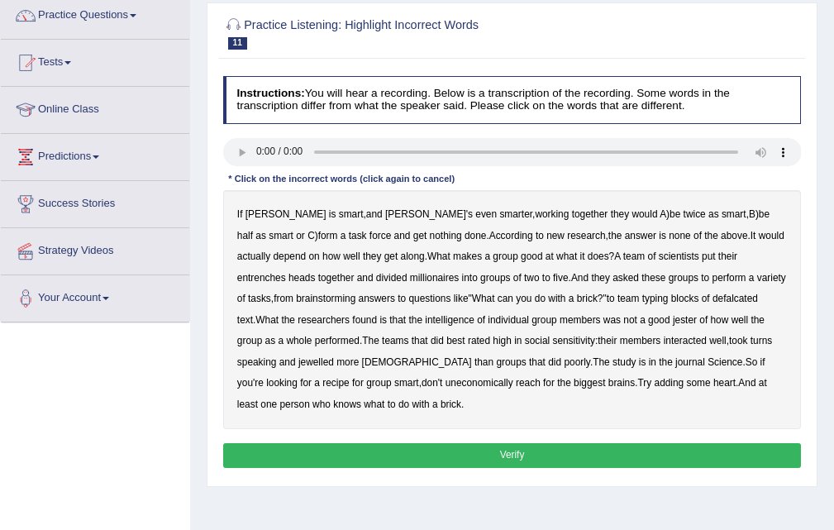
click at [625, 237] on b "answer" at bounding box center [640, 236] width 31 height 12
click at [662, 250] on div "If [PERSON_NAME] is smart , and [PERSON_NAME]'s even smarter , working together…" at bounding box center [512, 309] width 579 height 239
drag, startPoint x: 660, startPoint y: 251, endPoint x: 835, endPoint y: 275, distance: 176.9
click at [733, 269] on div "If [PERSON_NAME] is smart , and [PERSON_NAME]'s even smarter , working together…" at bounding box center [512, 309] width 579 height 239
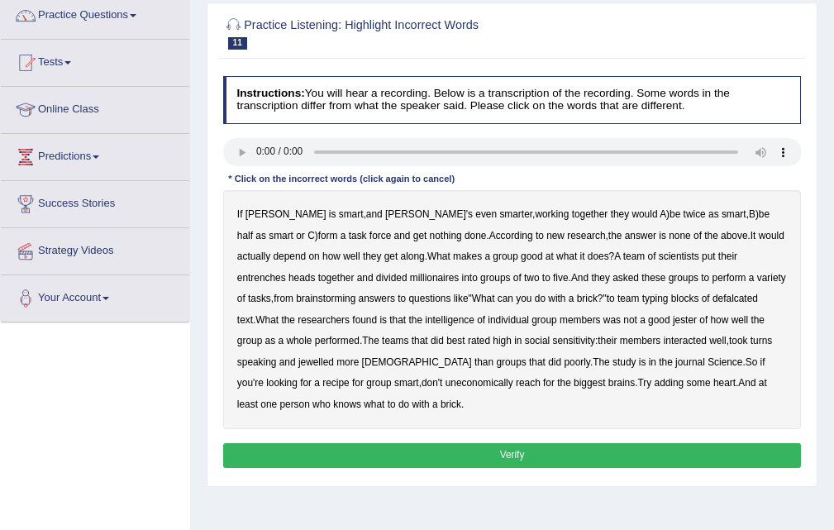
click at [655, 249] on div "If [PERSON_NAME] is smart , and [PERSON_NAME]'s even smarter , working together…" at bounding box center [512, 309] width 579 height 239
click at [655, 250] on div "If [PERSON_NAME] is smart , and [PERSON_NAME]'s even smarter , working together…" at bounding box center [512, 309] width 579 height 239
click at [655, 250] on div "If Alice is smart , and Bob's even smarter , working together they would A ) be…" at bounding box center [512, 309] width 579 height 239
drag, startPoint x: 658, startPoint y: 258, endPoint x: 673, endPoint y: 251, distance: 16.3
click at [673, 249] on div "If Alice is smart , and Bob's even smarter , working together they would A ) be…" at bounding box center [512, 309] width 579 height 239
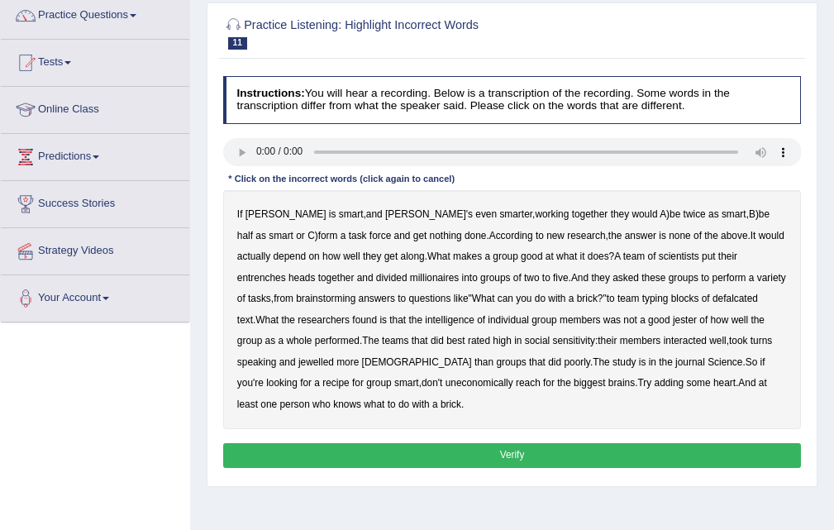
click at [286, 272] on b "entrenches" at bounding box center [261, 278] width 49 height 12
click at [713, 304] on b "defalcated" at bounding box center [735, 299] width 45 height 12
click at [673, 323] on b "jester" at bounding box center [685, 320] width 24 height 12
click at [738, 333] on div "If Alice is smart , and Bob's even smarter , working together they would A ) be…" at bounding box center [512, 309] width 579 height 239
click at [334, 356] on b "jewelled" at bounding box center [317, 362] width 36 height 12
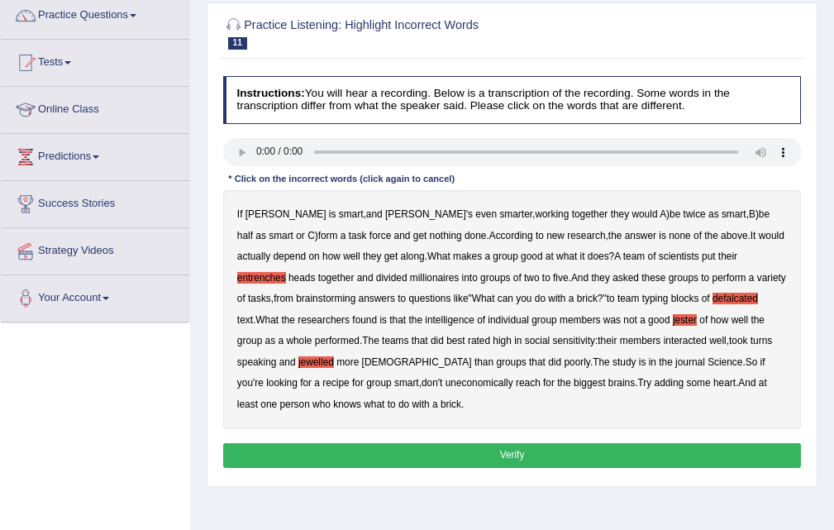
click at [511, 447] on button "Verify" at bounding box center [512, 455] width 579 height 24
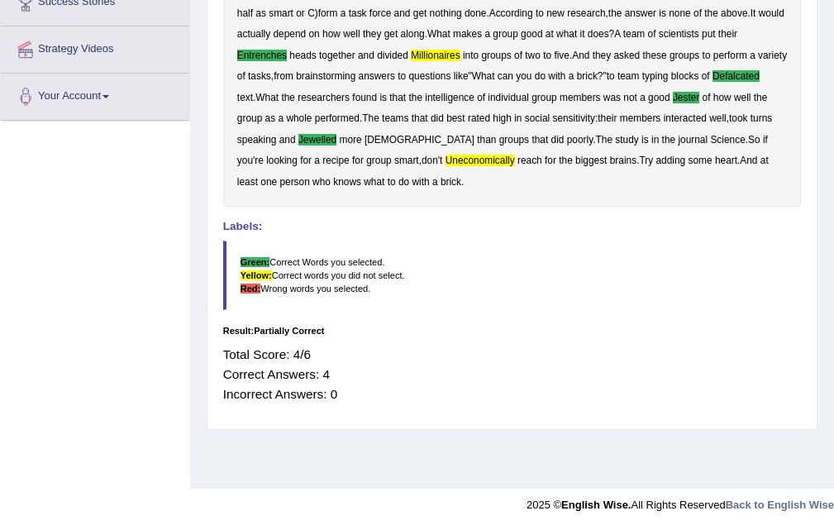
scroll to position [0, 0]
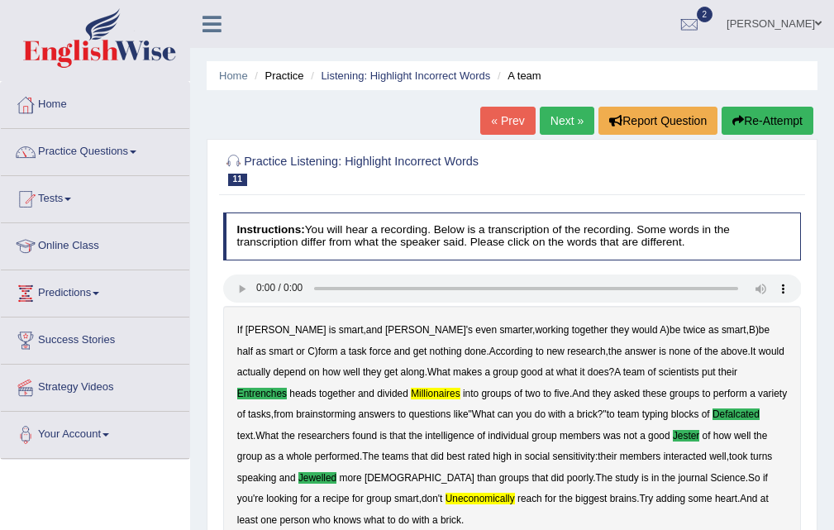
click at [559, 127] on link "Next »" at bounding box center [567, 121] width 55 height 28
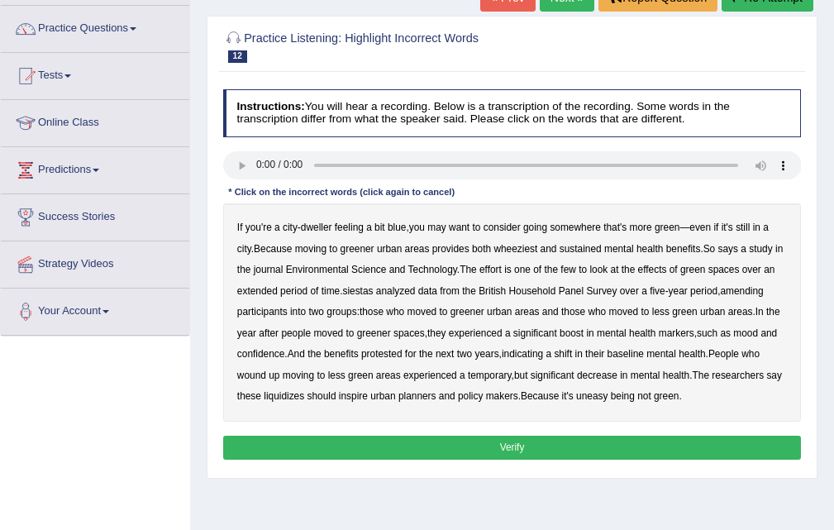
scroll to position [208, 0]
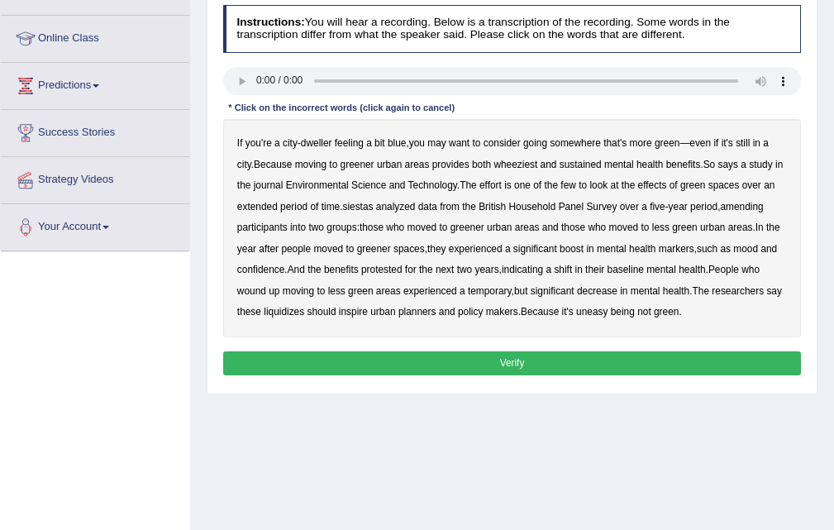
click at [524, 160] on b "wheeziest" at bounding box center [516, 165] width 44 height 12
click at [373, 208] on b "siestas" at bounding box center [357, 207] width 31 height 12
click at [763, 209] on b "amending" at bounding box center [741, 207] width 43 height 12
click at [383, 267] on b "protested" at bounding box center [381, 270] width 41 height 12
click at [304, 313] on b "liquidizes" at bounding box center [284, 312] width 41 height 12
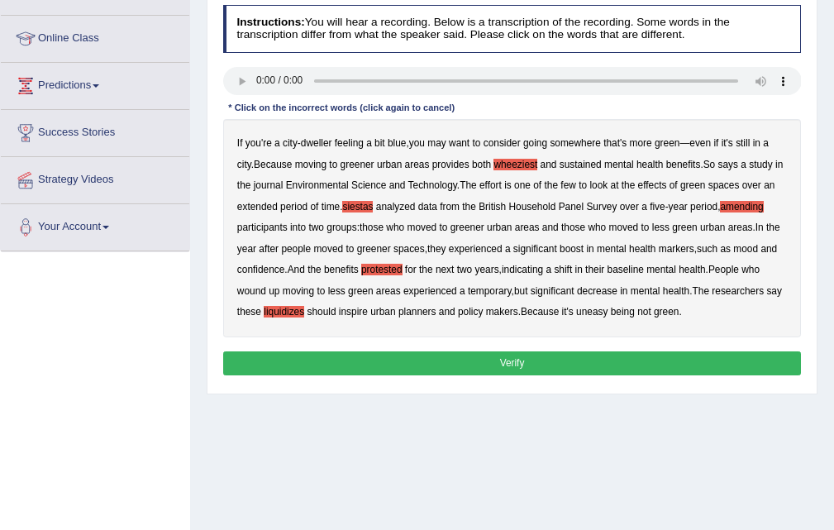
click at [507, 369] on button "Verify" at bounding box center [512, 363] width 579 height 24
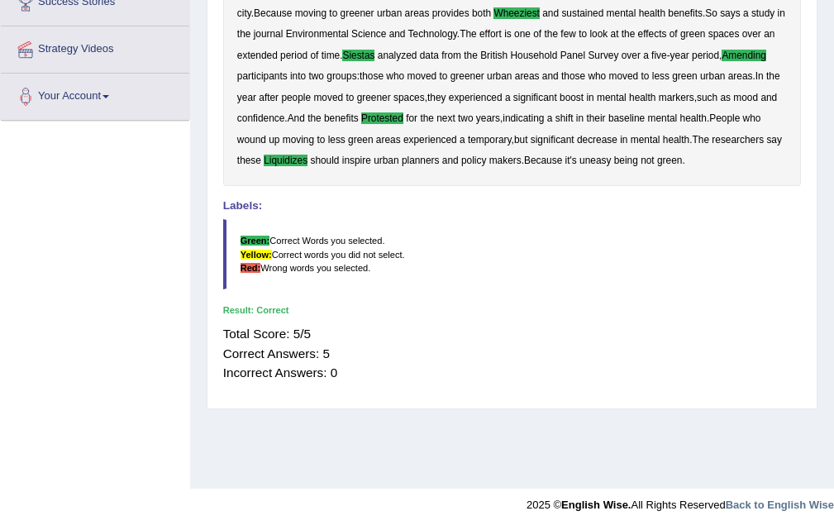
scroll to position [0, 0]
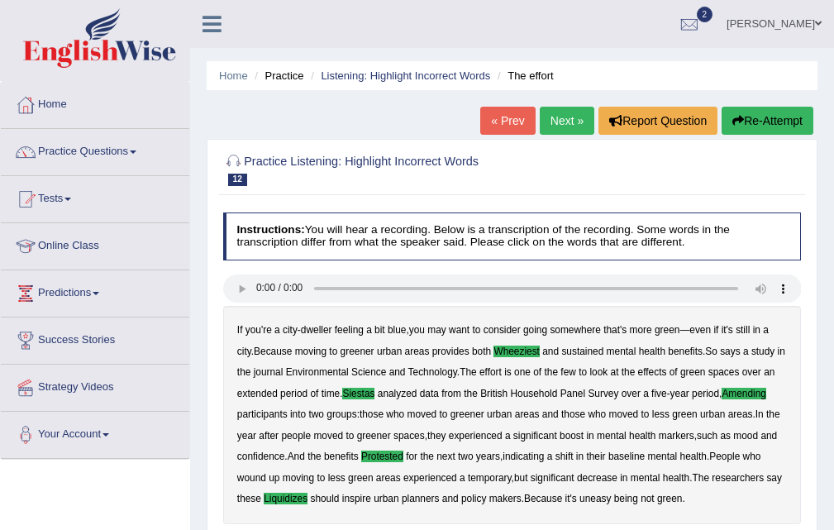
click at [559, 107] on link "Next »" at bounding box center [567, 121] width 55 height 28
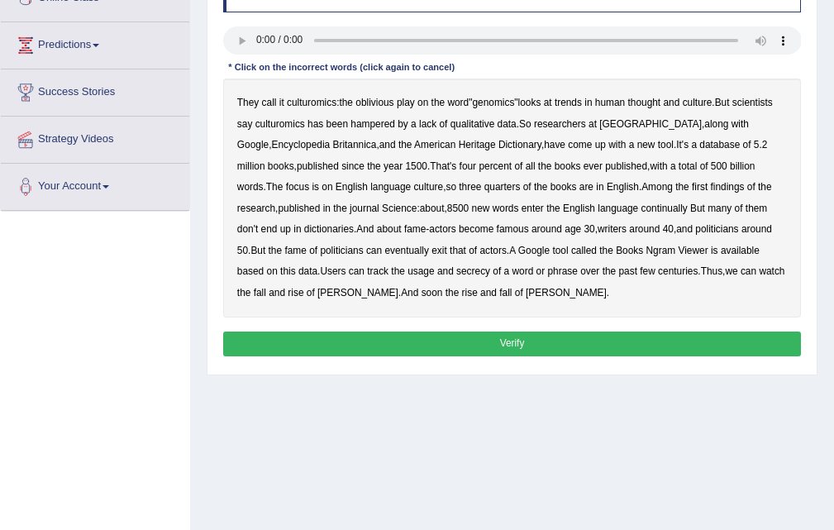
scroll to position [245, 0]
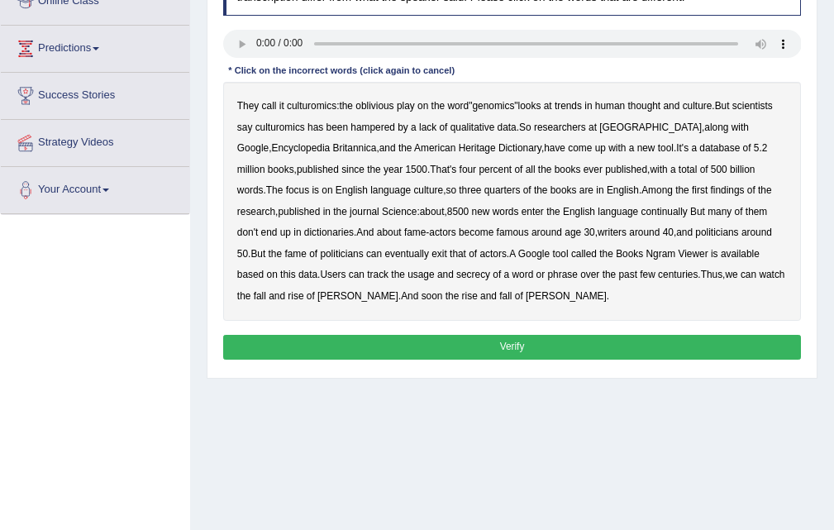
click at [378, 129] on b "hampered" at bounding box center [373, 128] width 45 height 12
drag, startPoint x: 635, startPoint y: 207, endPoint x: 665, endPoint y: 216, distance: 31.1
click at [642, 206] on b "continually" at bounding box center [665, 212] width 46 height 12
drag, startPoint x: 406, startPoint y: 251, endPoint x: 422, endPoint y: 248, distance: 16.1
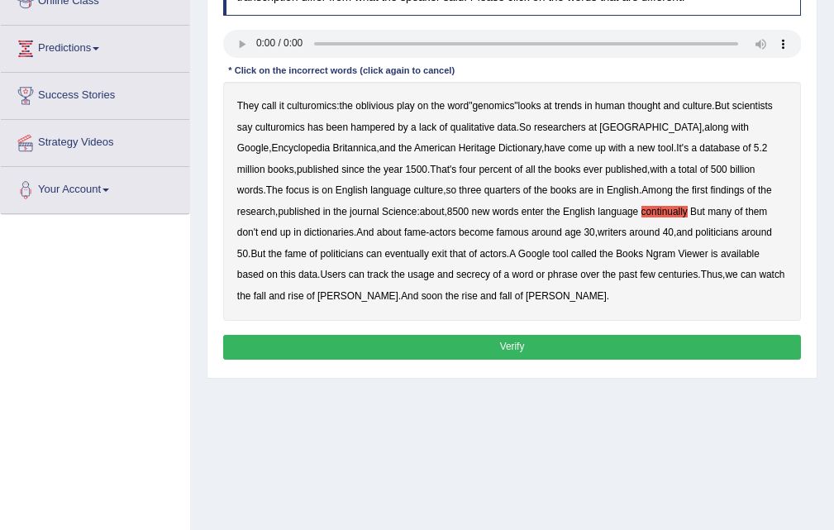
click at [432, 251] on b "exit" at bounding box center [440, 254] width 16 height 12
click at [487, 342] on button "Verify" at bounding box center [512, 347] width 579 height 24
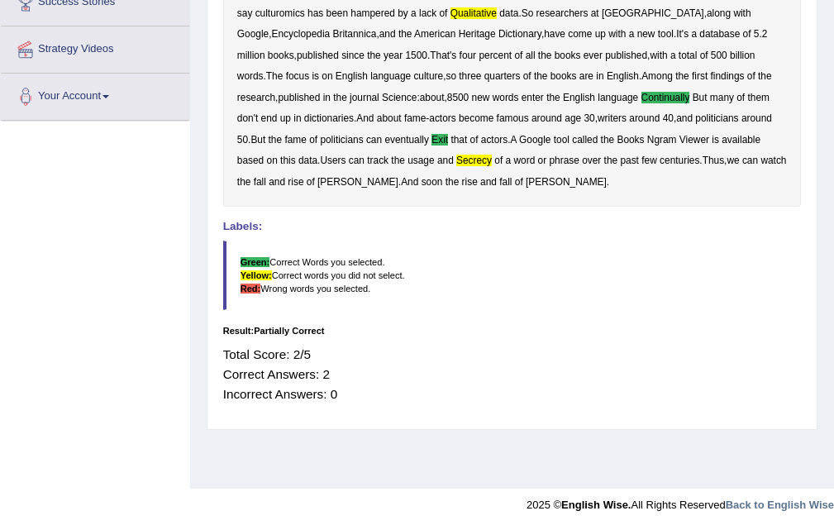
scroll to position [0, 0]
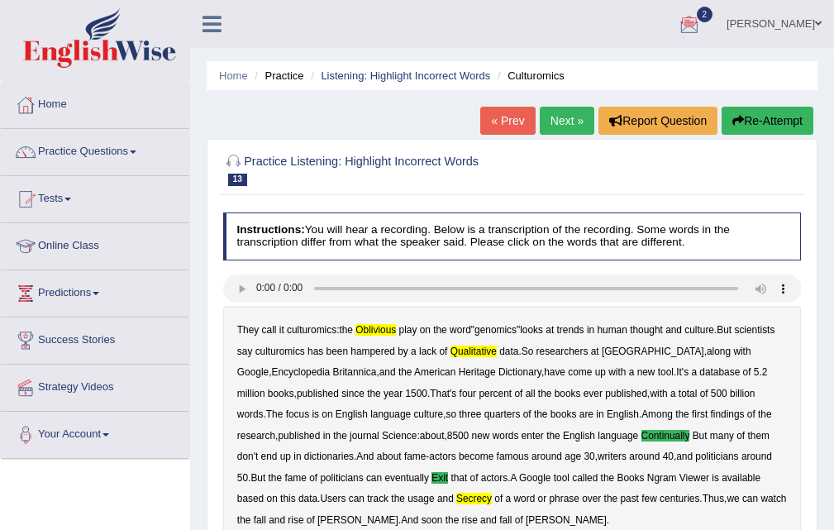
click at [553, 120] on link "Next »" at bounding box center [567, 121] width 55 height 28
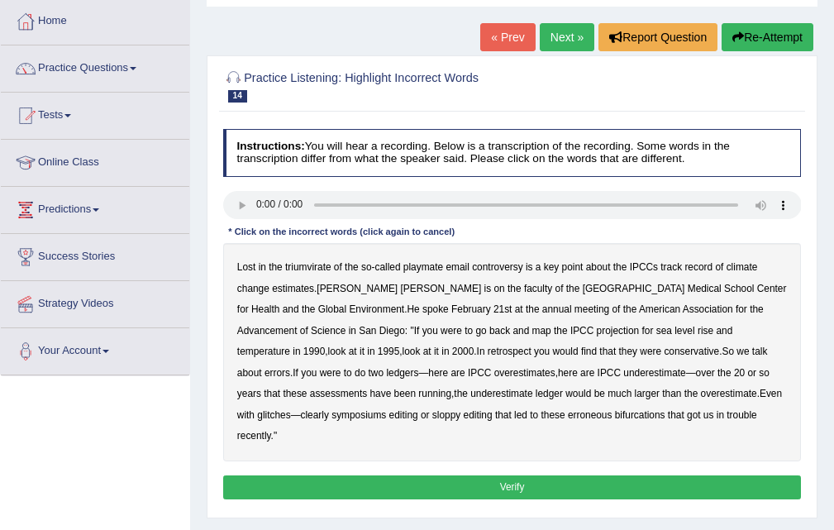
scroll to position [100, 0]
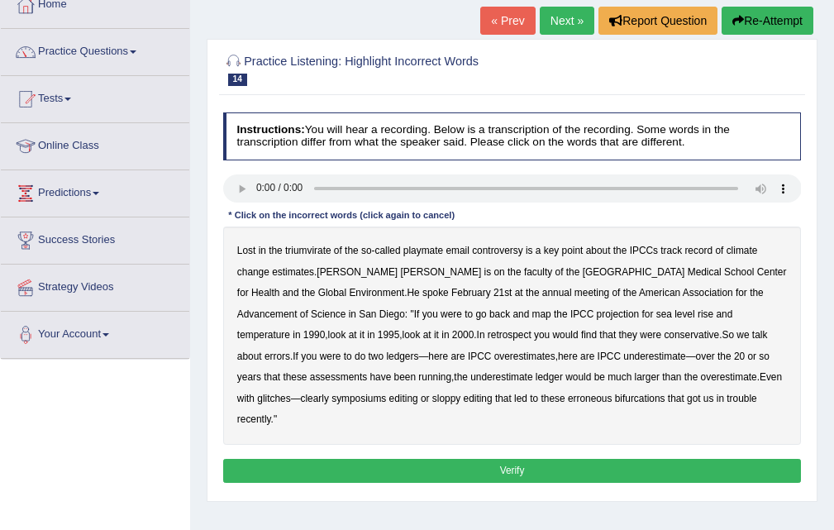
click at [308, 247] on b "triumvirate" at bounding box center [308, 251] width 46 height 12
click at [386, 393] on b "symposiums" at bounding box center [359, 399] width 55 height 12
drag, startPoint x: 294, startPoint y: 397, endPoint x: 314, endPoint y: 397, distance: 20.7
click at [433, 397] on b "sloppy" at bounding box center [447, 399] width 28 height 12
click at [615, 399] on b "bifurcations" at bounding box center [640, 399] width 50 height 12
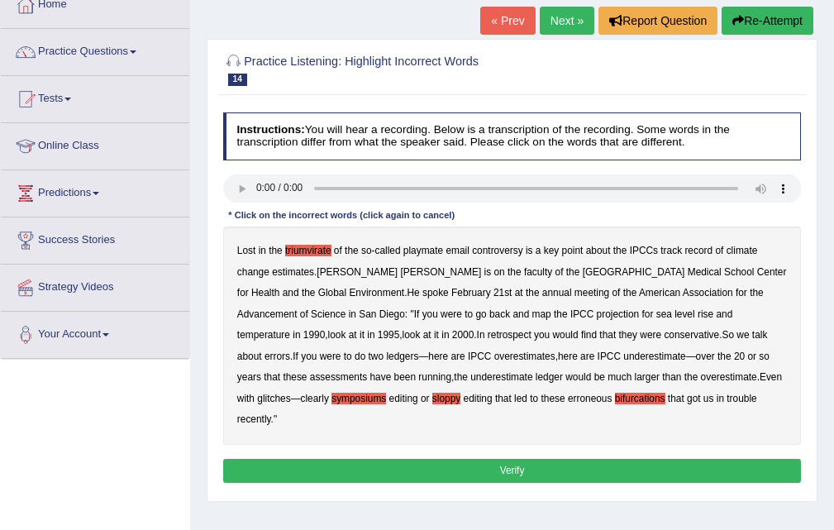
click at [487, 459] on button "Verify" at bounding box center [512, 471] width 579 height 24
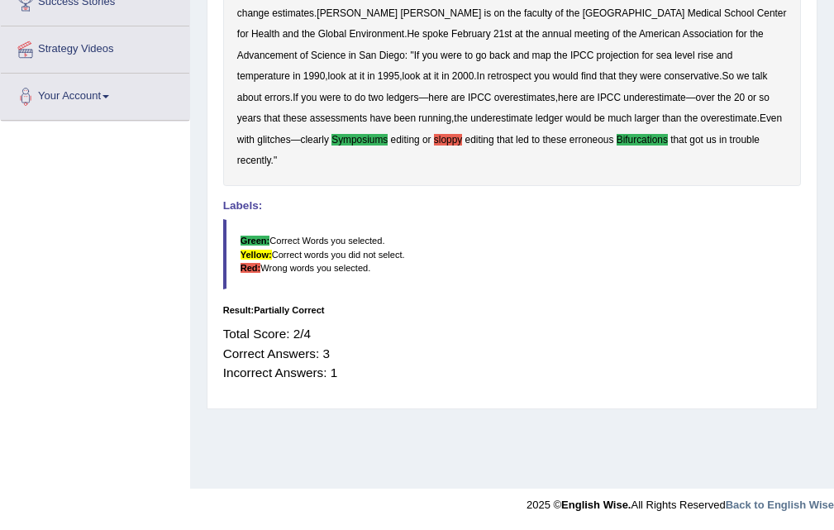
scroll to position [0, 0]
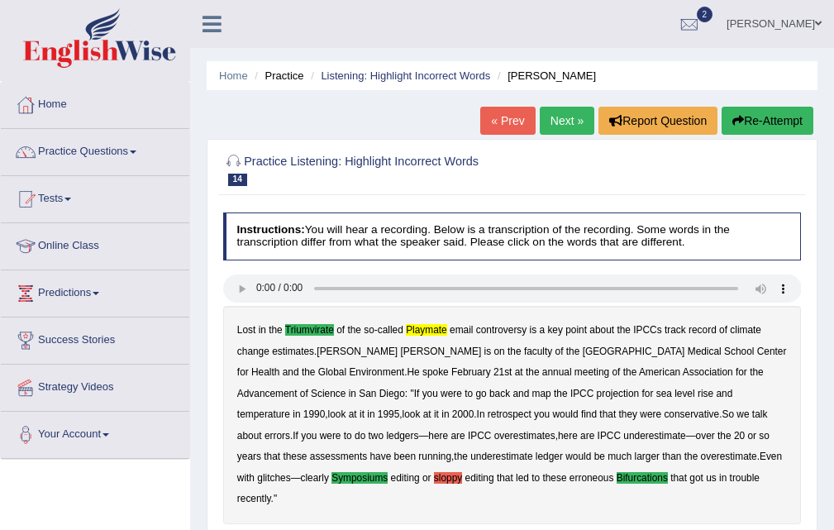
click at [557, 113] on link "Next »" at bounding box center [567, 121] width 55 height 28
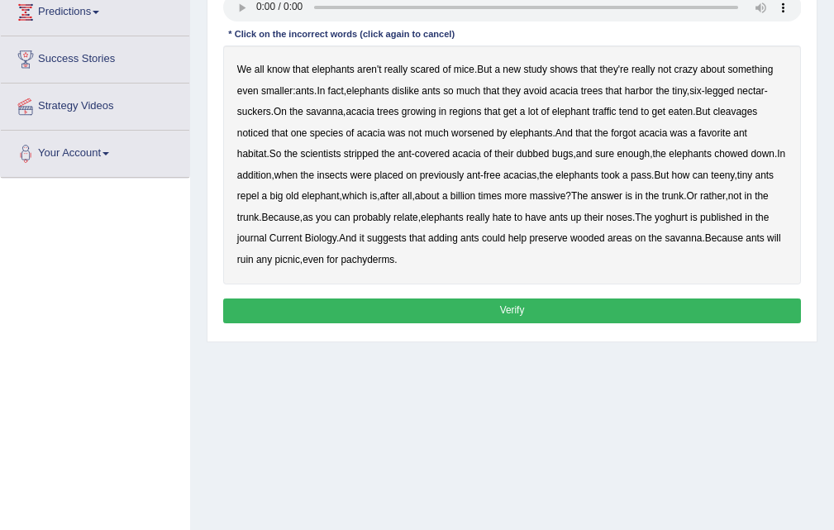
scroll to position [278, 0]
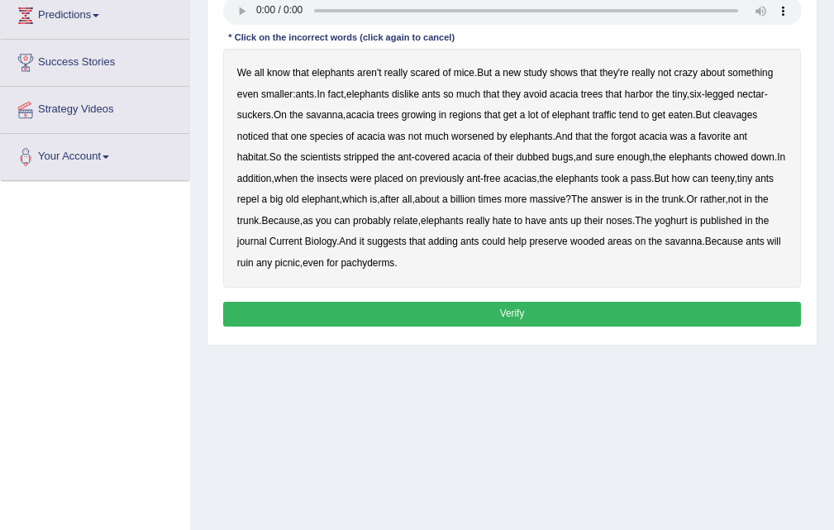
click at [756, 114] on b "cleavages" at bounding box center [736, 115] width 45 height 12
click at [620, 140] on b "forgot" at bounding box center [623, 137] width 25 height 12
click at [685, 223] on b "yoghurt" at bounding box center [671, 221] width 33 height 12
click at [441, 310] on button "Verify" at bounding box center [512, 314] width 579 height 24
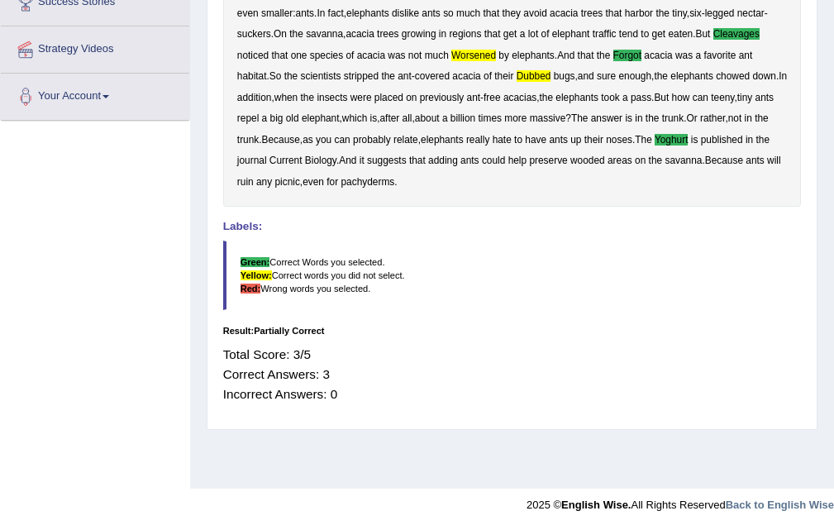
scroll to position [0, 0]
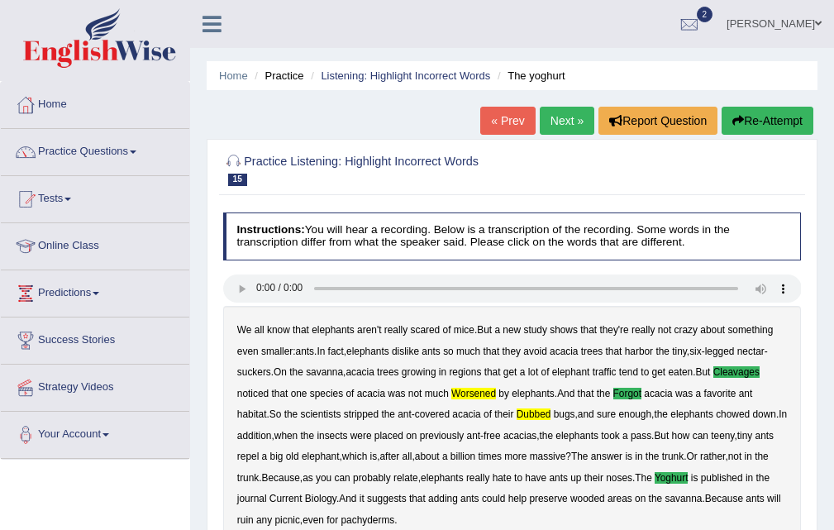
click at [557, 127] on link "Next »" at bounding box center [567, 121] width 55 height 28
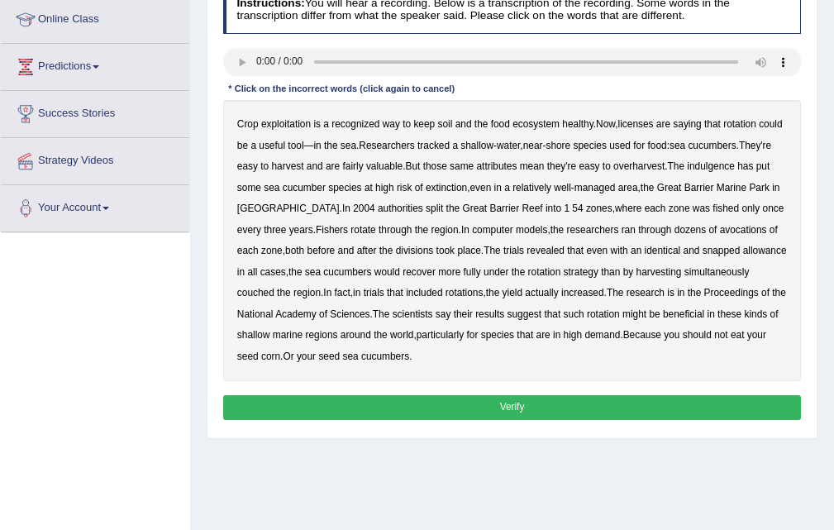
scroll to position [252, 0]
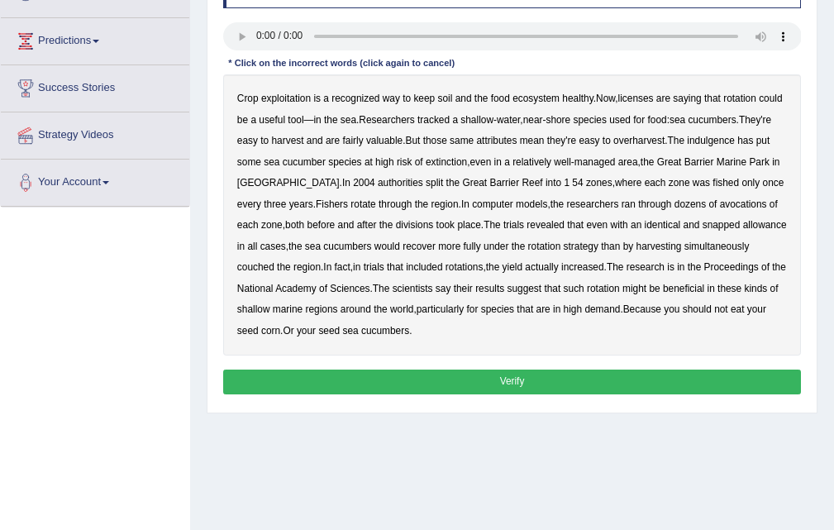
click at [294, 105] on div "Crop exploitation is a recognized way to keep soil and the food ecosystem healt…" at bounding box center [512, 214] width 579 height 281
click at [294, 101] on b "exploitation" at bounding box center [286, 99] width 50 height 12
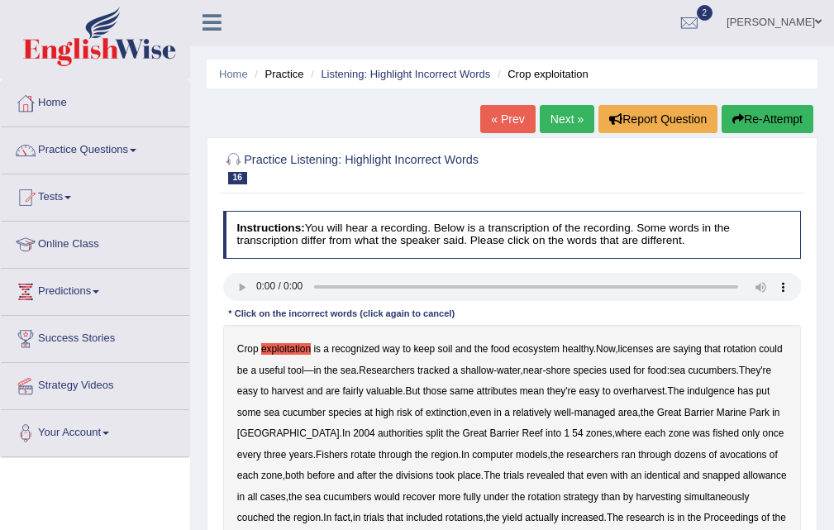
scroll to position [0, 0]
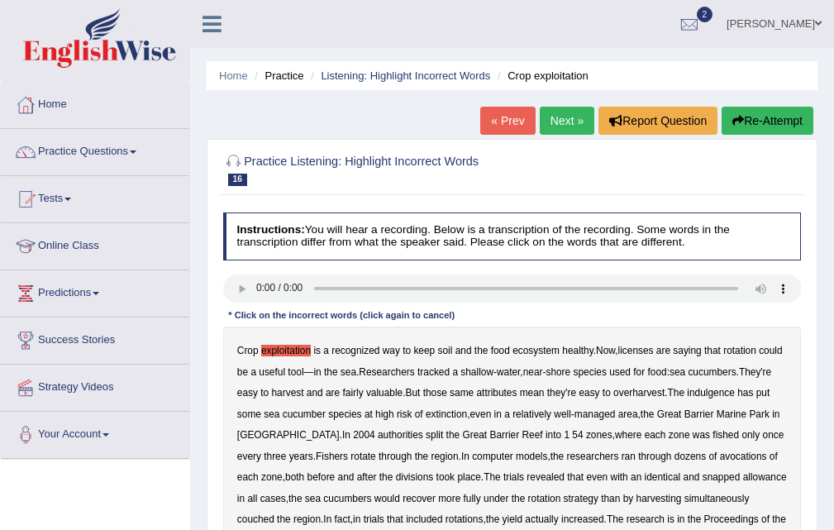
click at [768, 113] on button "Re-Attempt" at bounding box center [768, 121] width 92 height 28
drag, startPoint x: 833, startPoint y: 132, endPoint x: 840, endPoint y: 249, distance: 116.8
click at [834, 261] on html "Toggle navigation Home Practice Questions Speaking Practice Read Aloud Repeat S…" at bounding box center [417, 265] width 834 height 530
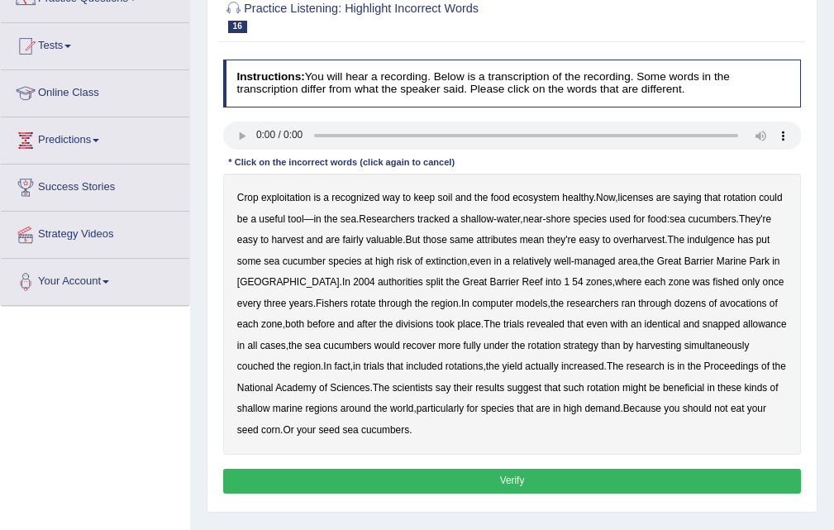
scroll to position [152, 0]
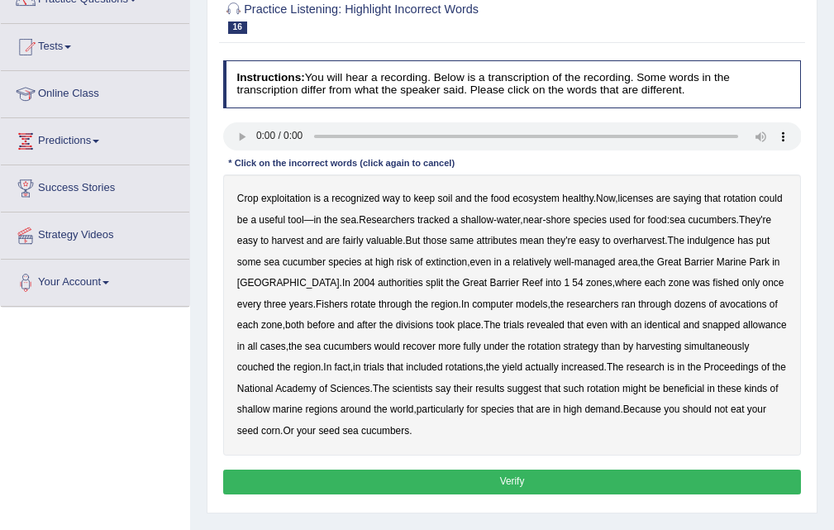
click at [300, 198] on b "exploitation" at bounding box center [286, 199] width 50 height 12
drag, startPoint x: 743, startPoint y: 238, endPoint x: 762, endPoint y: 235, distance: 18.5
click at [735, 235] on b "indulgence" at bounding box center [711, 241] width 48 height 12
click at [720, 310] on b "avocations" at bounding box center [743, 305] width 47 height 12
click at [703, 331] on b "snapped" at bounding box center [722, 325] width 38 height 12
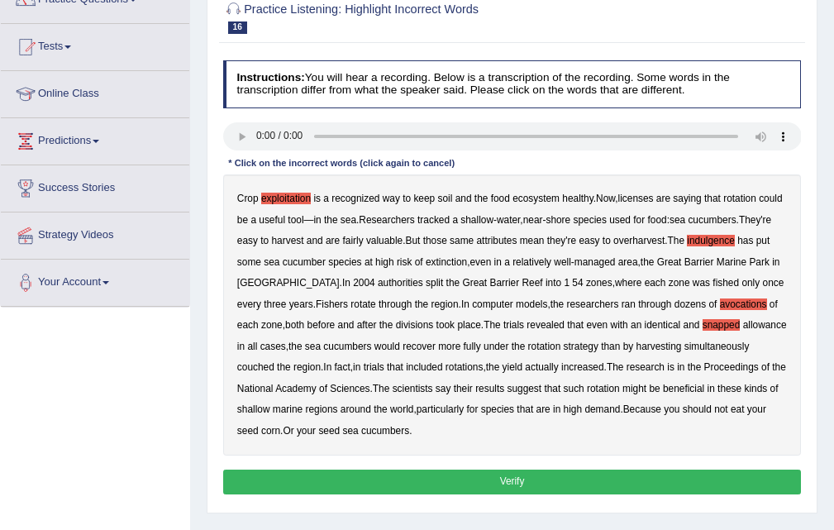
click at [275, 372] on b "couched" at bounding box center [255, 367] width 37 height 12
click at [504, 473] on button "Verify" at bounding box center [512, 482] width 579 height 24
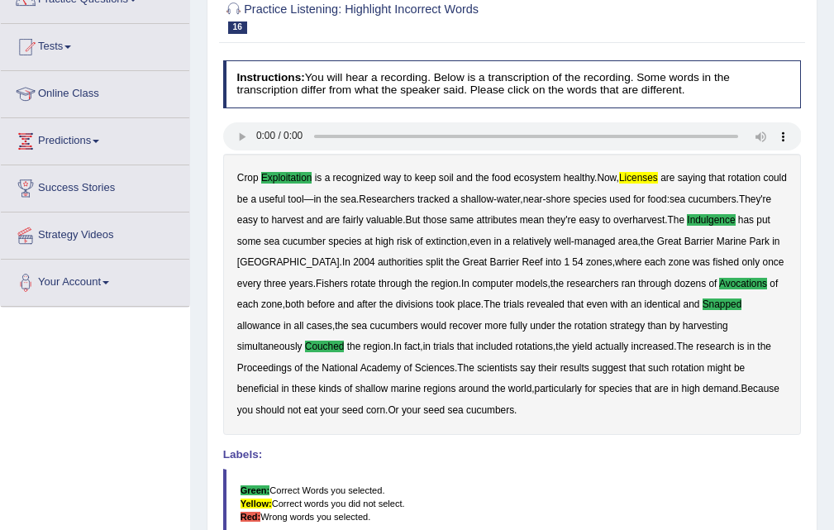
scroll to position [60, 0]
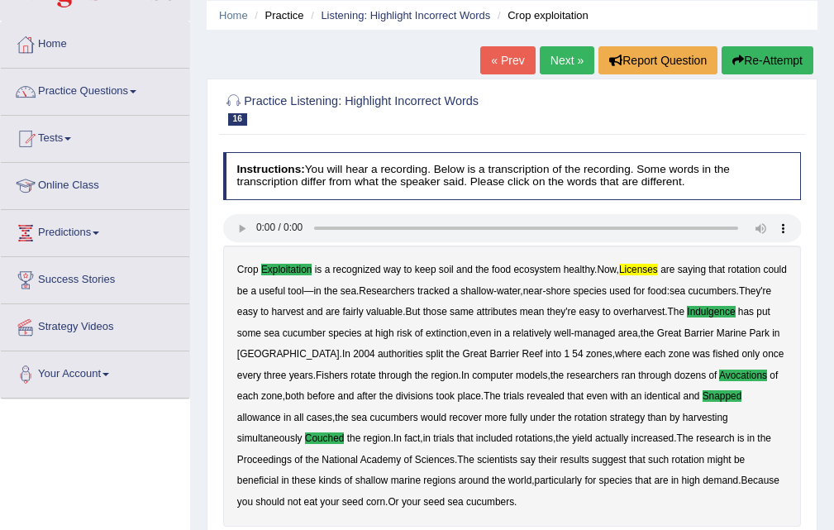
click at [138, 88] on link "Practice Questions" at bounding box center [95, 89] width 189 height 41
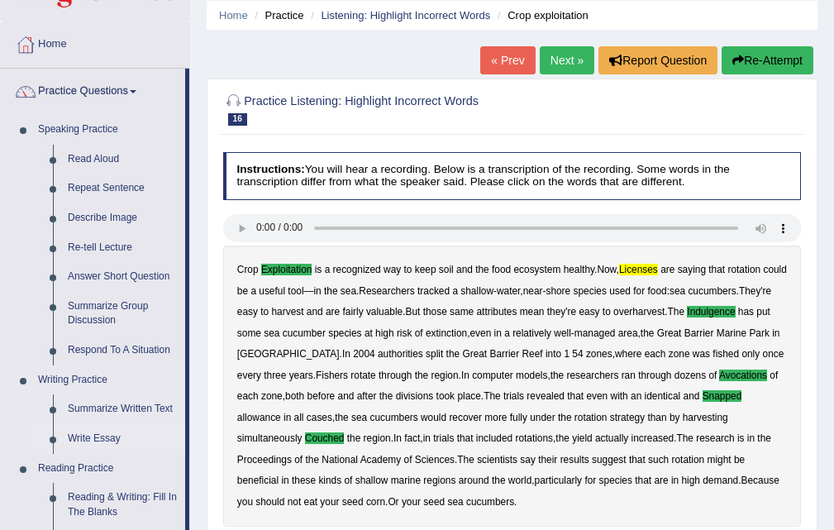
click at [122, 433] on link "Write Essay" at bounding box center [122, 439] width 125 height 30
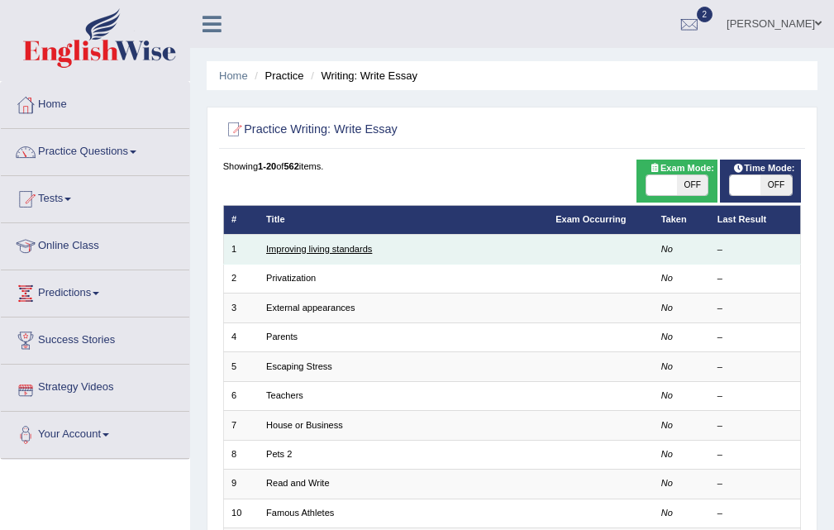
click at [299, 244] on link "Improving living standards" at bounding box center [319, 249] width 106 height 10
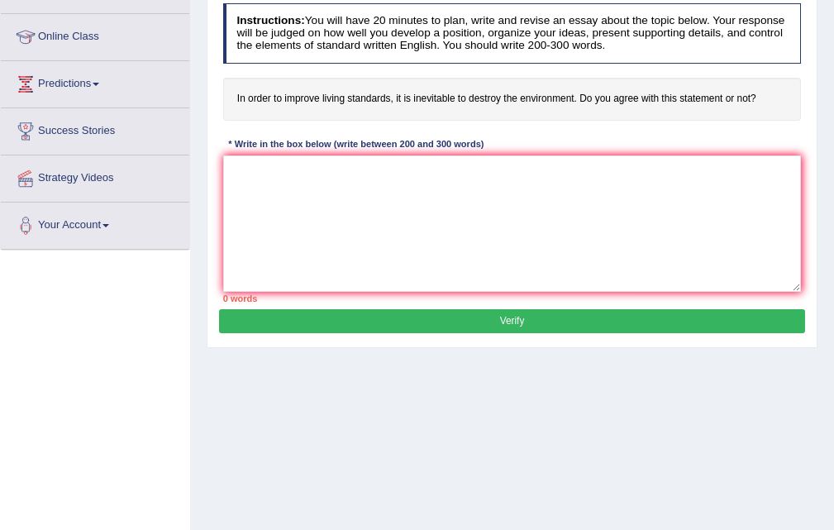
scroll to position [39, 0]
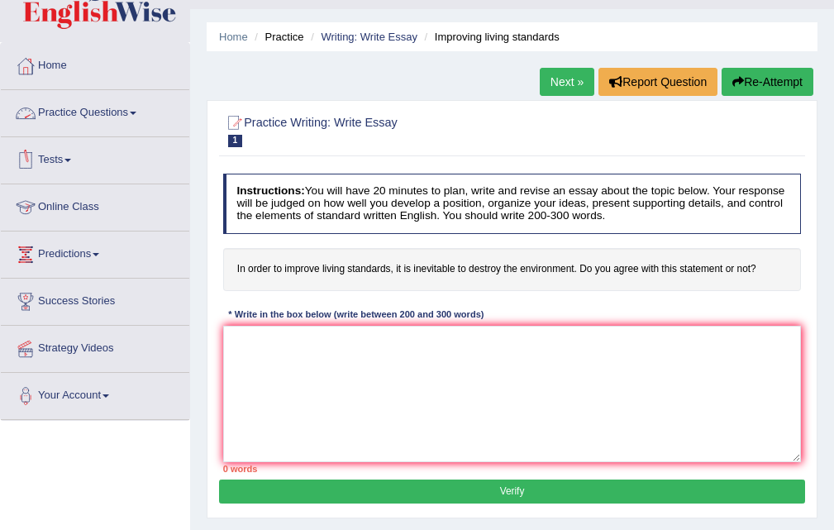
click at [137, 117] on link "Practice Questions" at bounding box center [95, 110] width 189 height 41
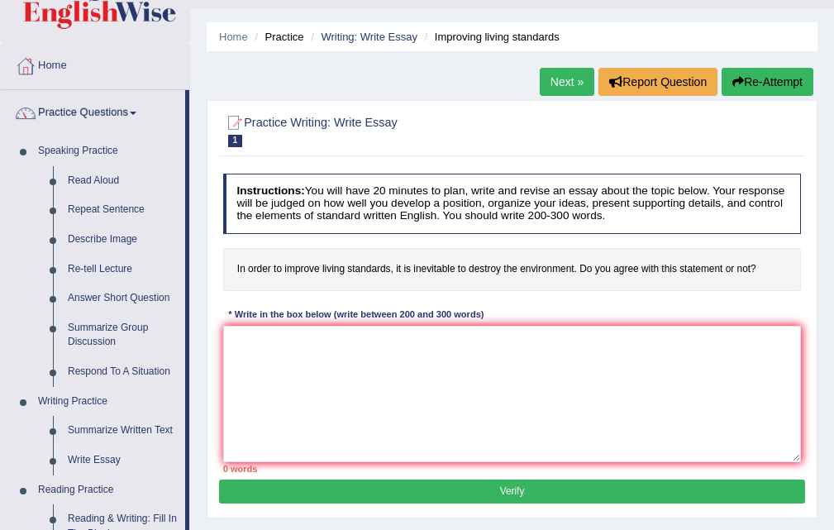
click at [122, 455] on link "Write Essay" at bounding box center [122, 461] width 125 height 30
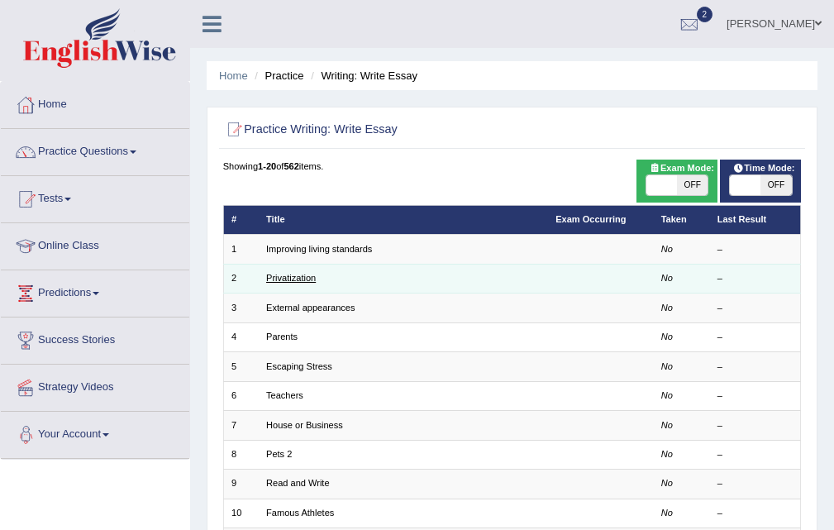
click at [297, 279] on link "Privatization" at bounding box center [291, 278] width 50 height 10
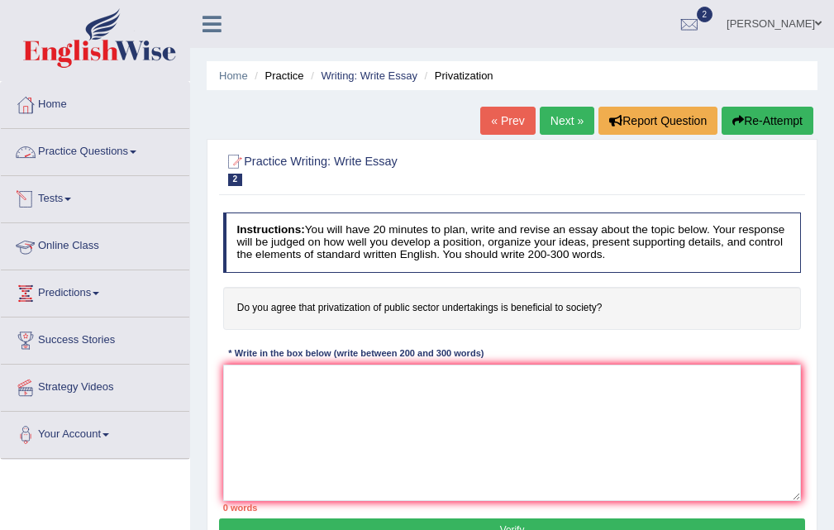
click at [136, 159] on link "Practice Questions" at bounding box center [95, 149] width 189 height 41
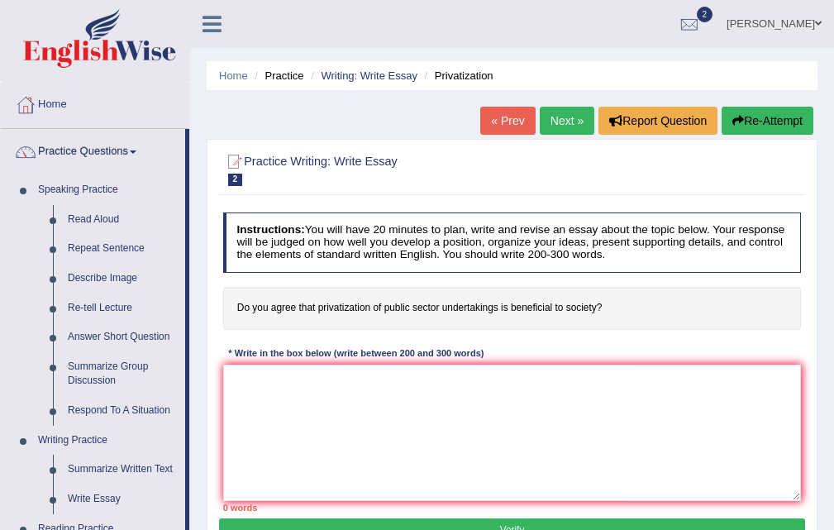
drag, startPoint x: 188, startPoint y: 259, endPoint x: 535, endPoint y: 184, distance: 355.2
click at [203, 323] on div "Toggle navigation Home Practice Questions Speaking Practice Read Aloud Repeat S…" at bounding box center [417, 430] width 834 height 860
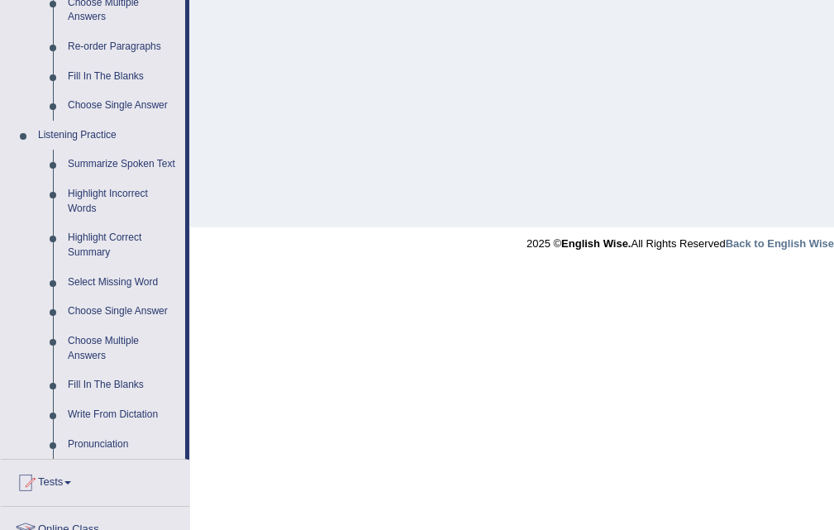
scroll to position [615, 0]
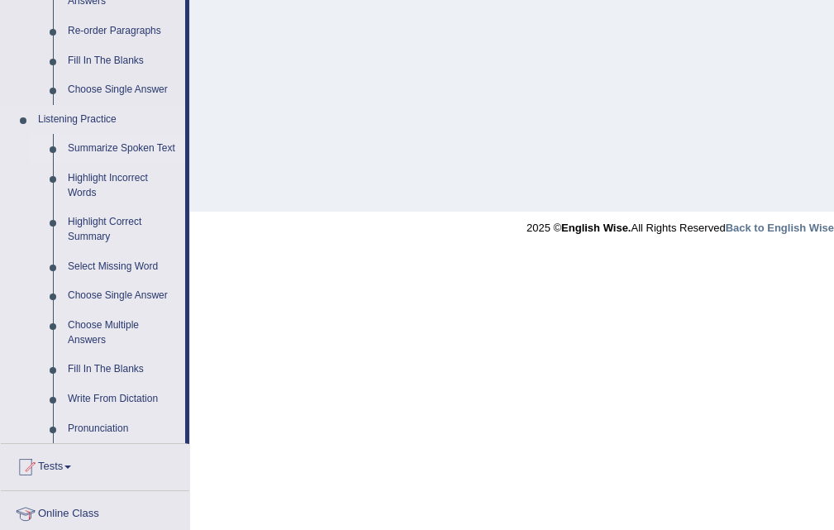
click at [94, 159] on link "Summarize Spoken Text" at bounding box center [122, 149] width 125 height 30
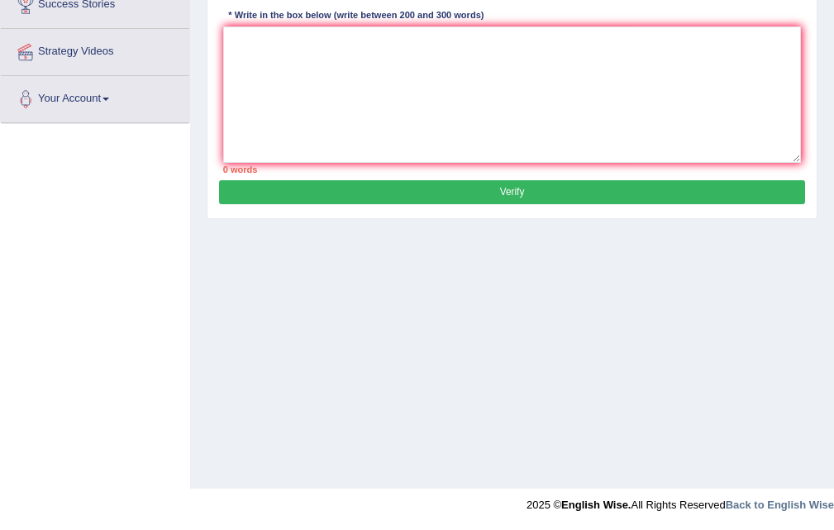
scroll to position [279, 0]
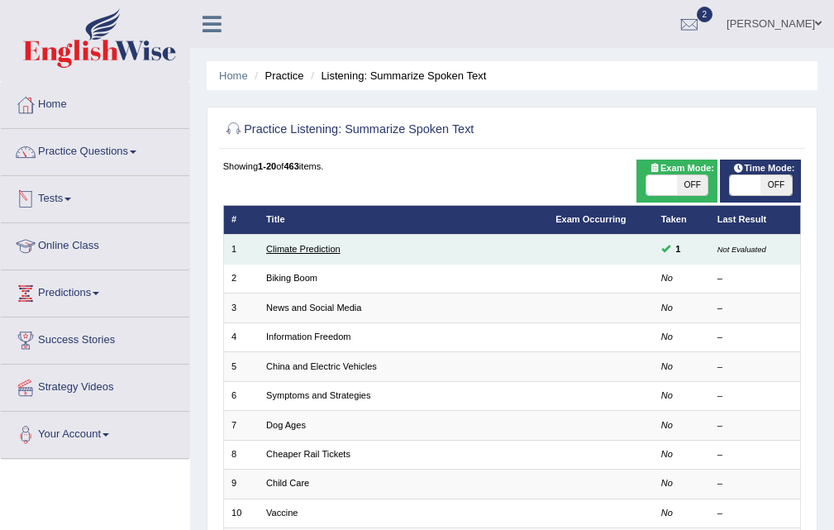
click at [287, 251] on link "Climate Prediction" at bounding box center [303, 249] width 74 height 10
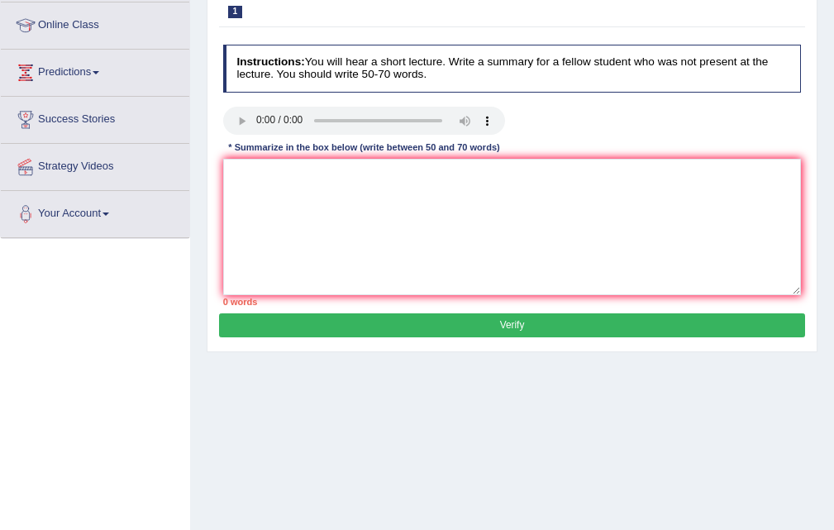
scroll to position [152, 0]
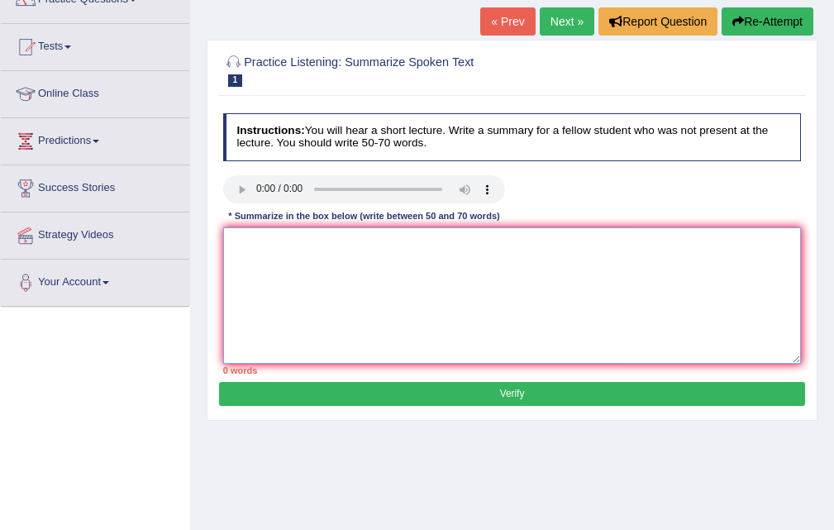
click at [256, 242] on textarea at bounding box center [512, 295] width 579 height 136
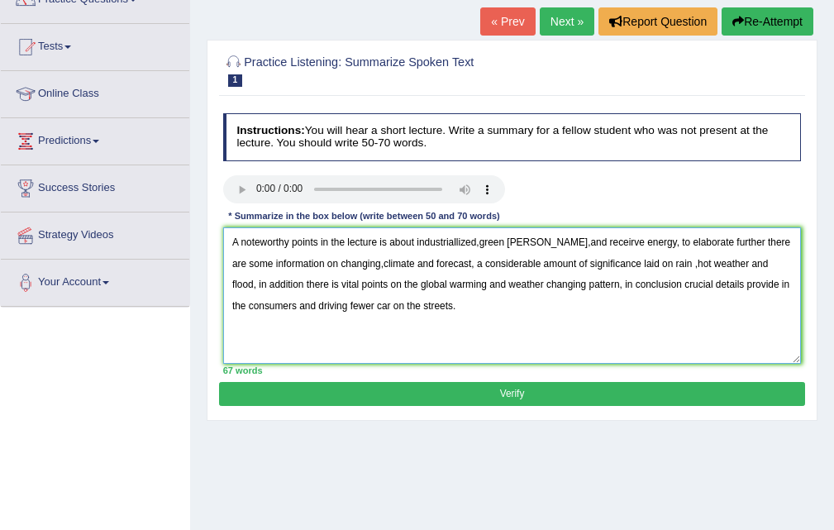
type textarea "A noteworthy points in the lecture is about industriallized,green huse,and rece…"
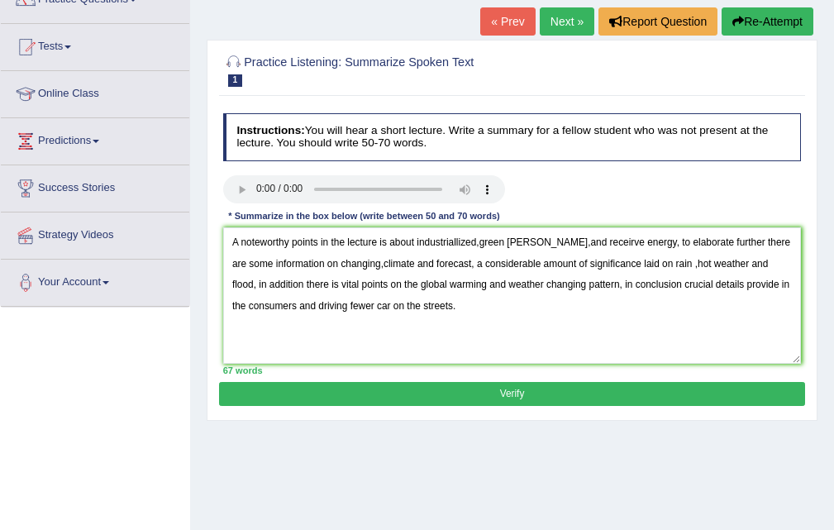
click at [541, 392] on button "Verify" at bounding box center [511, 394] width 585 height 24
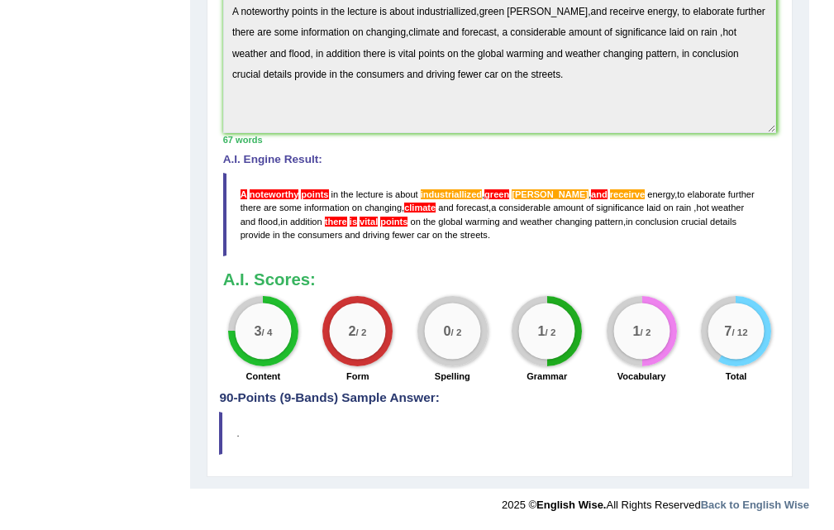
scroll to position [0, 0]
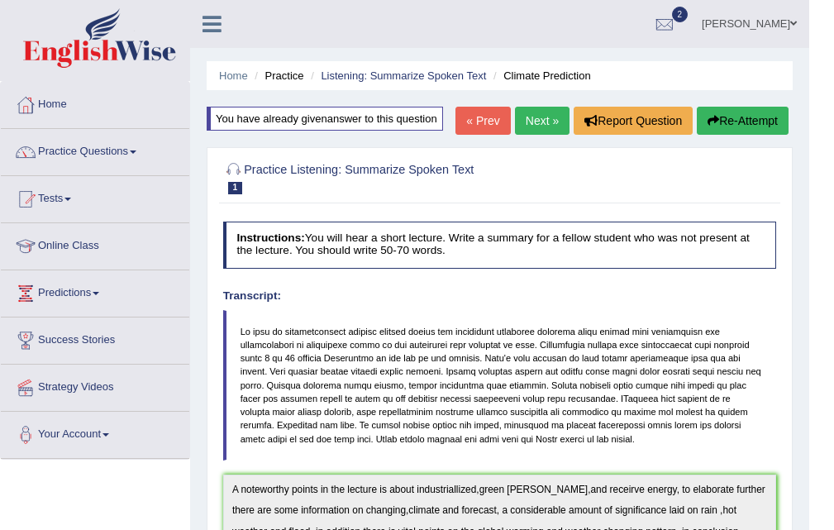
click at [547, 128] on link "Next »" at bounding box center [542, 121] width 55 height 28
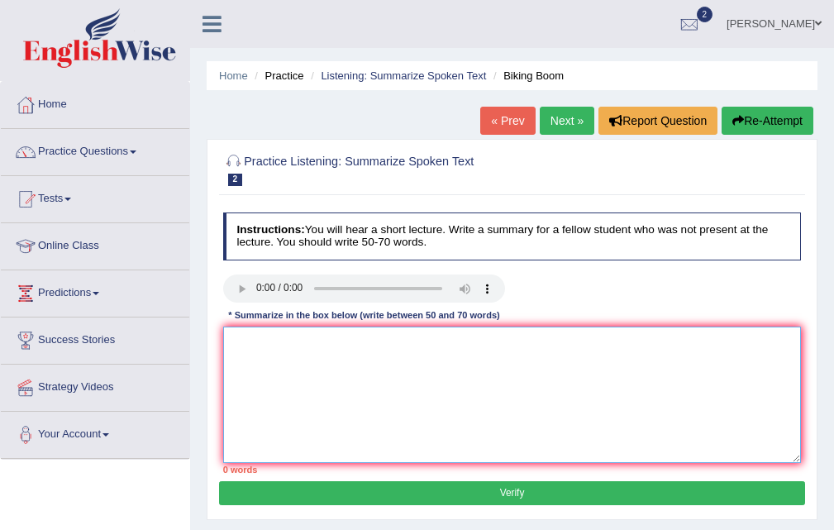
click at [248, 339] on textarea at bounding box center [512, 395] width 579 height 136
drag, startPoint x: 246, startPoint y: 346, endPoint x: 197, endPoint y: 351, distance: 49.0
click at [241, 347] on textarea at bounding box center [512, 395] width 579 height 136
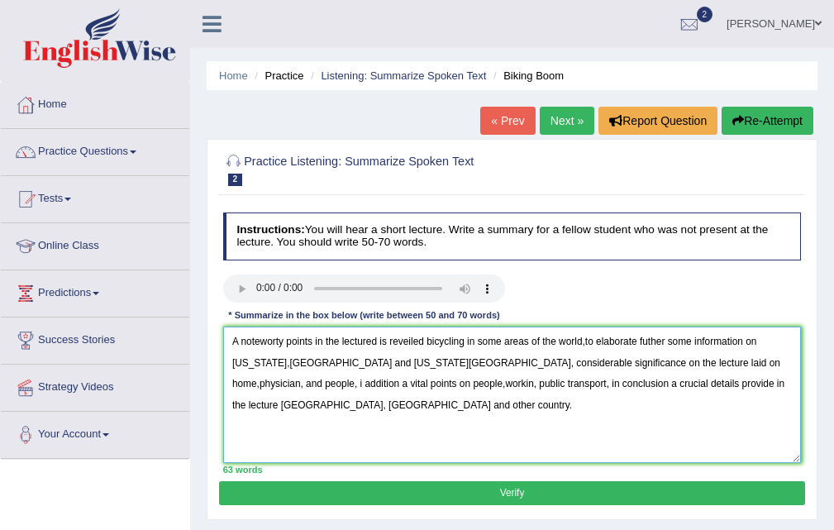
click at [381, 342] on textarea "A noteworty points in the lectured is reveiled bicycling in some areas of the w…" at bounding box center [512, 395] width 579 height 136
click at [375, 342] on textarea "A noteworty points in the lectured is reveiled bicycling in some areas of the w…" at bounding box center [512, 395] width 579 height 136
type textarea "A noteworty points in the lecture is reveiled bicycling in some areas of the wo…"
click at [476, 492] on button "Verify" at bounding box center [511, 493] width 585 height 24
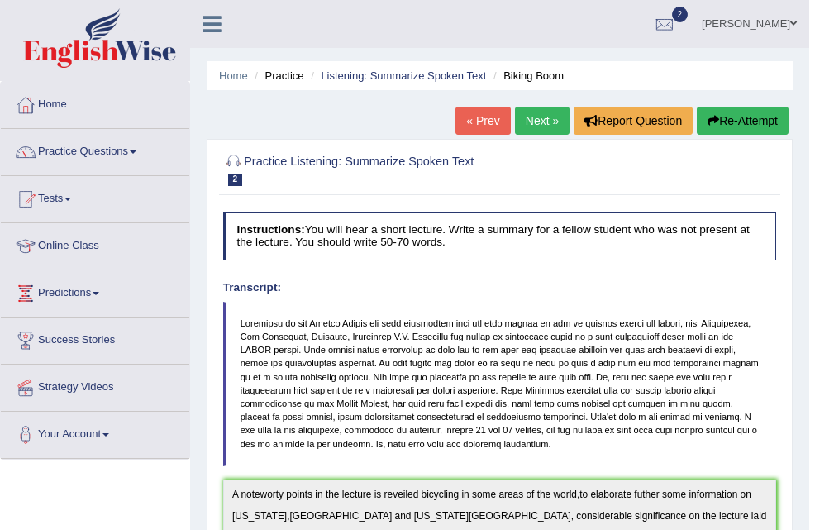
click at [541, 119] on link "Next »" at bounding box center [542, 121] width 55 height 28
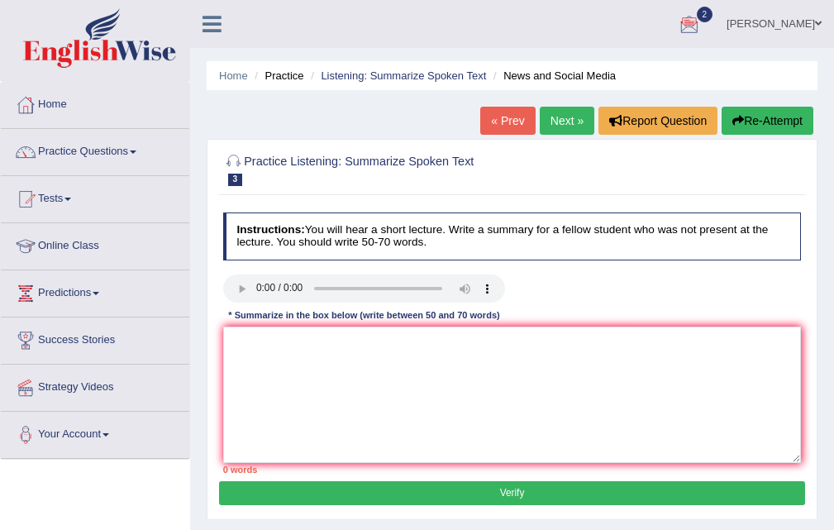
click at [765, 124] on button "Re-Attempt" at bounding box center [768, 121] width 92 height 28
click at [243, 337] on textarea at bounding box center [512, 395] width 579 height 136
click at [256, 356] on textarea at bounding box center [512, 395] width 579 height 136
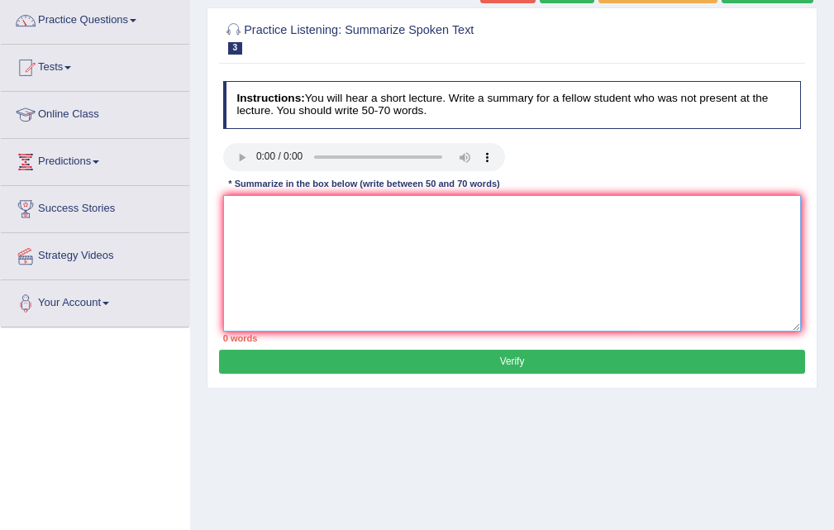
scroll to position [59, 0]
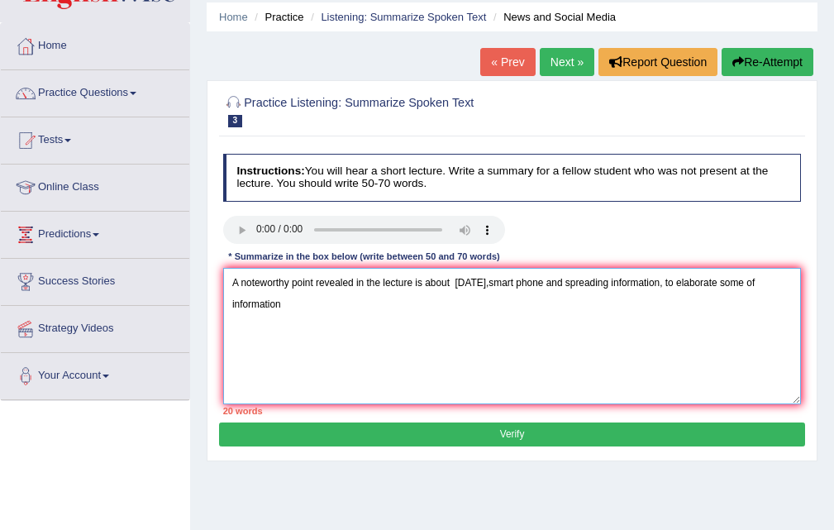
click at [605, 284] on textarea "A noteworthy point revealed in the lecture is about [DATE],smart phone and spre…" at bounding box center [512, 336] width 579 height 136
click at [607, 281] on textarea "A noteworthy point revealed in the lecture is about [DATE],smart phone and spre…" at bounding box center [512, 336] width 579 height 136
click at [289, 308] on textarea "A noteworthy point revealed in the lecture is about [DATE],smart phone and spre…" at bounding box center [512, 336] width 579 height 136
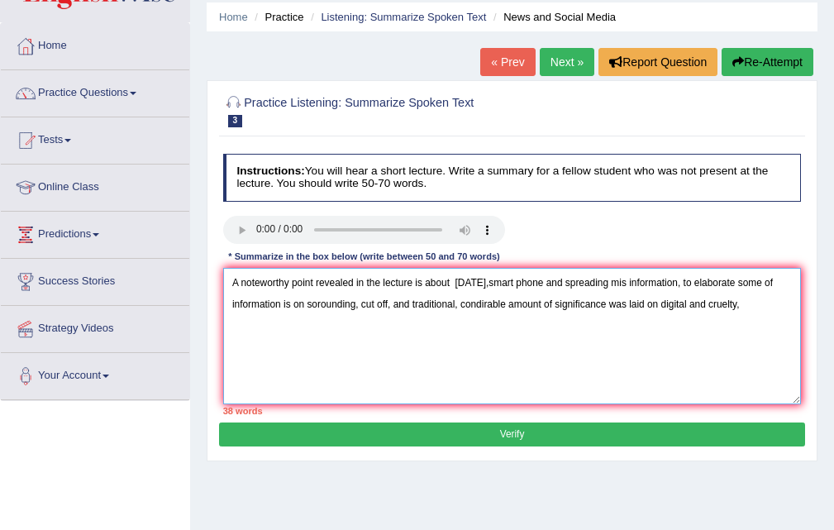
click at [477, 303] on textarea "A noteworthy point revealed in the lecture is about [DATE],smart phone and spre…" at bounding box center [512, 336] width 579 height 136
click at [748, 302] on textarea "A noteworthy point revealed in the lecture is about [DATE],smart phone and spre…" at bounding box center [512, 336] width 579 height 136
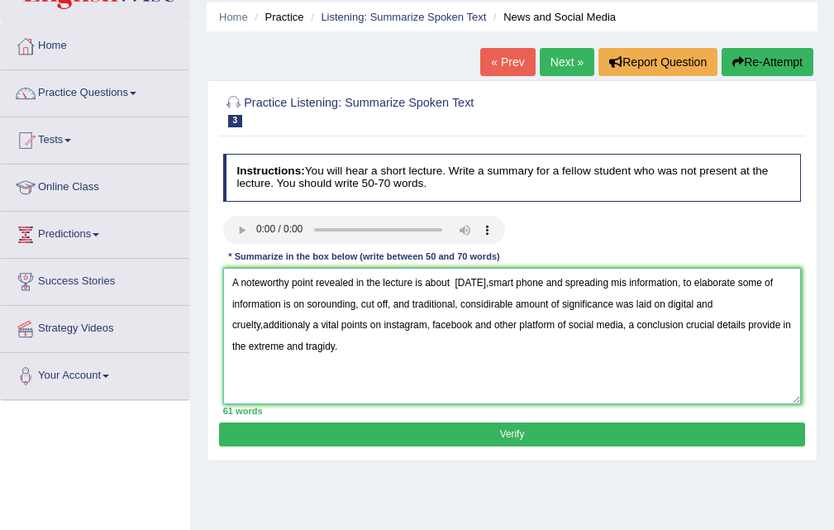
type textarea "A noteworthy point revealed in the lecture is about [DATE],smart phone and spre…"
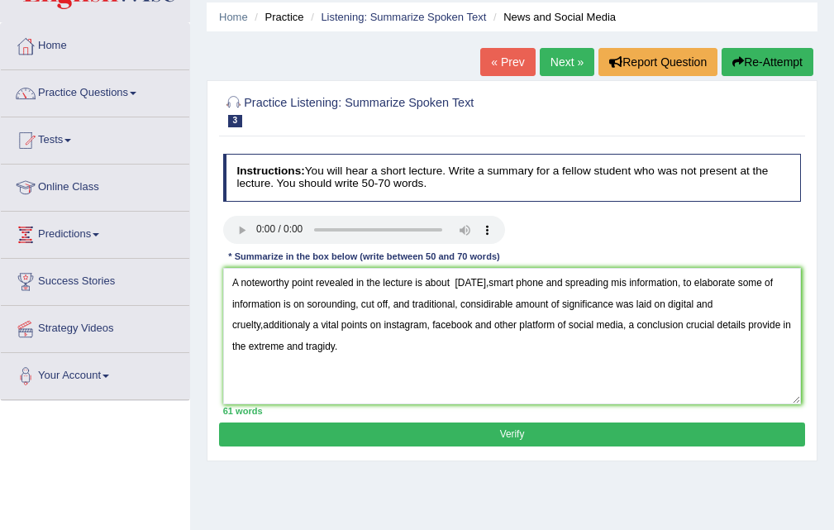
click at [528, 440] on button "Verify" at bounding box center [511, 435] width 585 height 24
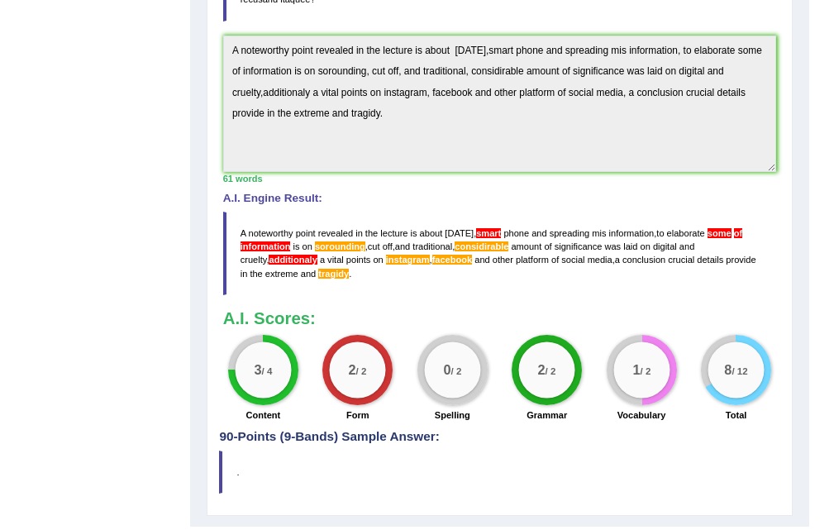
scroll to position [501, 0]
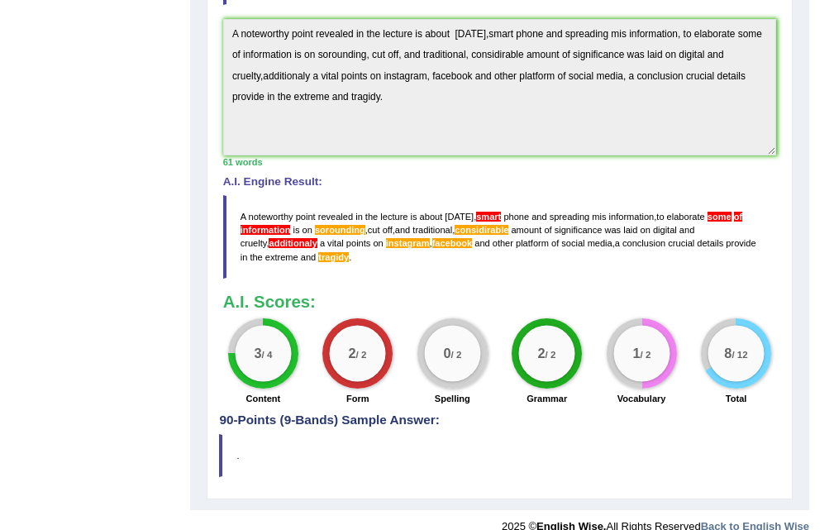
drag, startPoint x: 836, startPoint y: 274, endPoint x: 813, endPoint y: 551, distance: 278.0
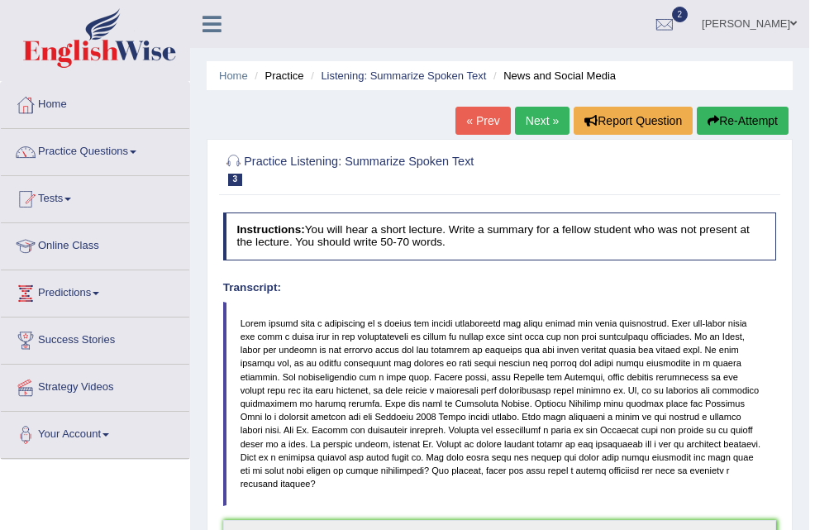
click at [544, 117] on link "Next »" at bounding box center [542, 121] width 55 height 28
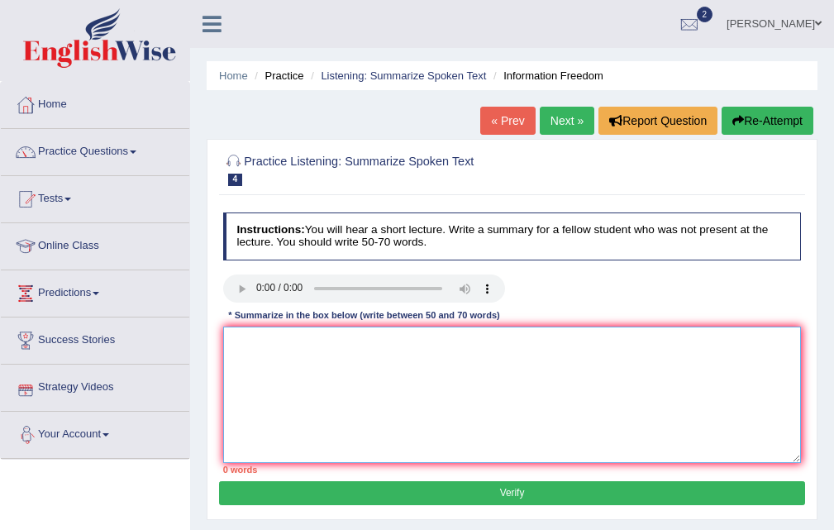
drag, startPoint x: 252, startPoint y: 333, endPoint x: 295, endPoint y: 334, distance: 43.0
click at [255, 335] on textarea at bounding box center [512, 395] width 579 height 136
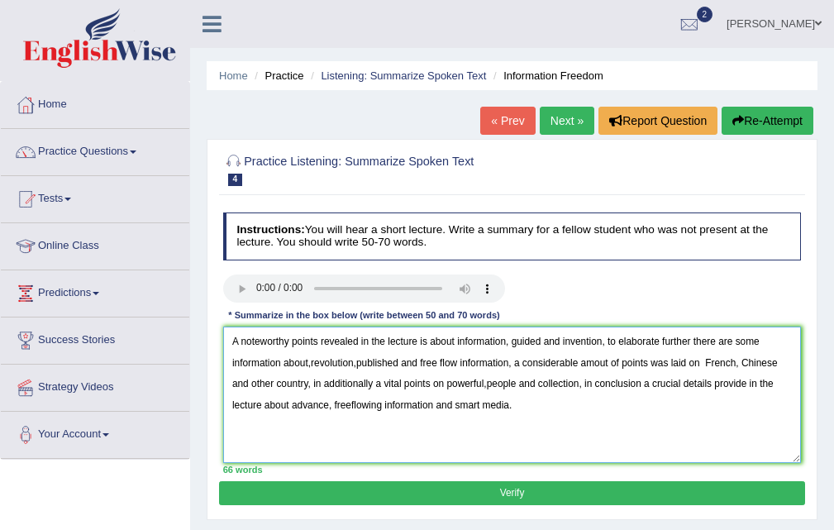
type textarea "A noteworthy points revealed in the lecture is about information, guided and in…"
click at [507, 504] on button "Verify" at bounding box center [511, 493] width 585 height 24
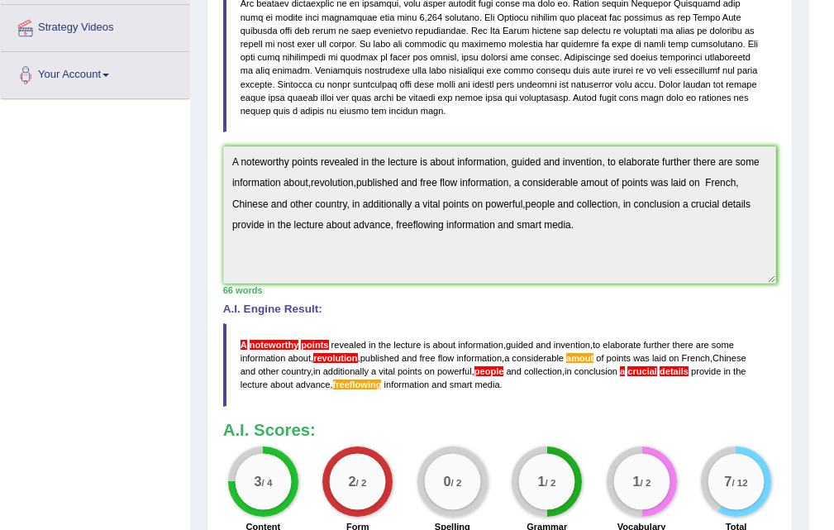
scroll to position [375, 0]
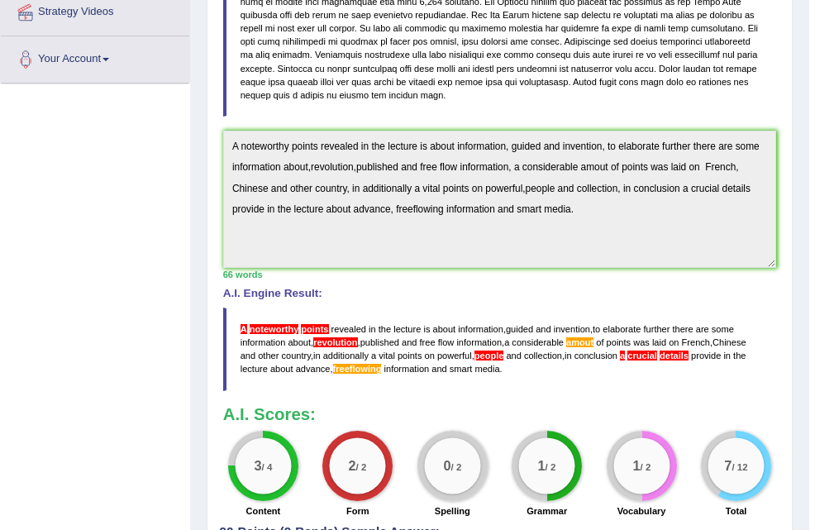
drag, startPoint x: 842, startPoint y: 232, endPoint x: 812, endPoint y: 540, distance: 309.1
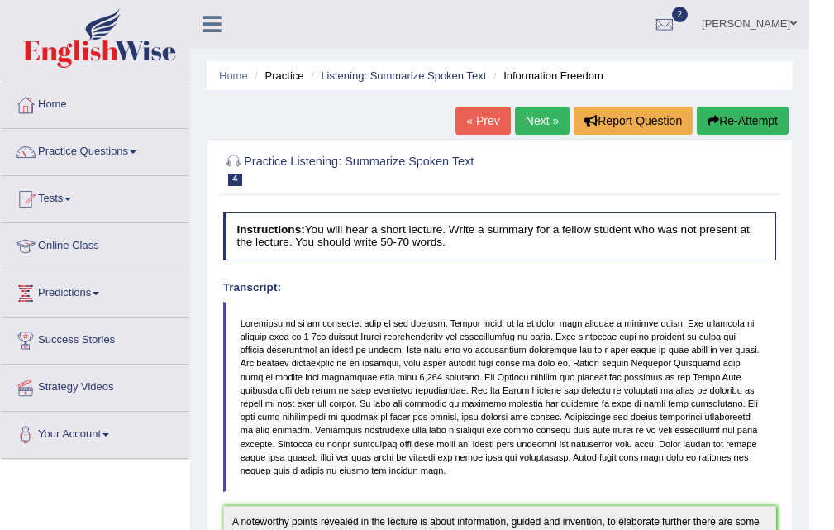
scroll to position [509, 0]
